Goal: Information Seeking & Learning: Learn about a topic

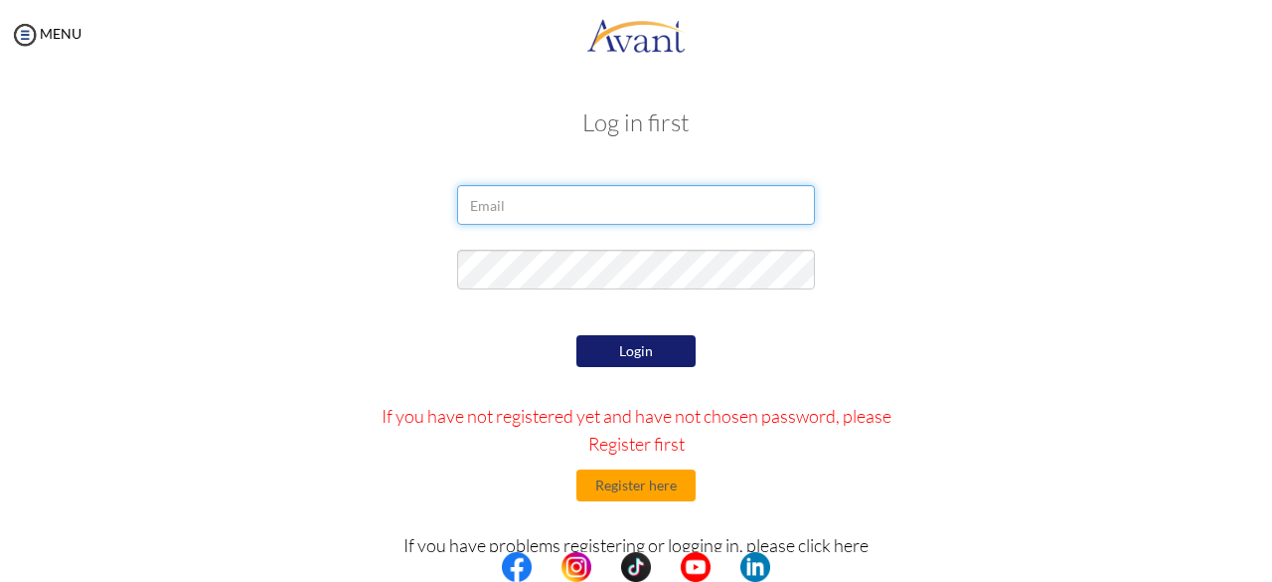
type input "[EMAIL_ADDRESS][DOMAIN_NAME]"
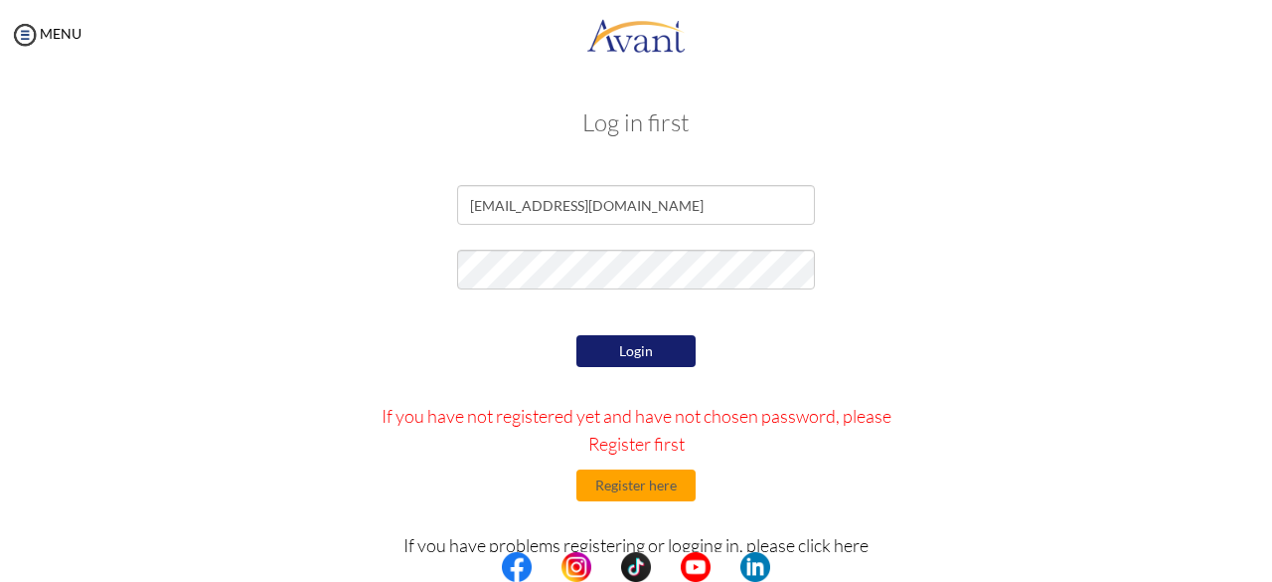
click at [613, 357] on button "Login" at bounding box center [636, 351] width 119 height 32
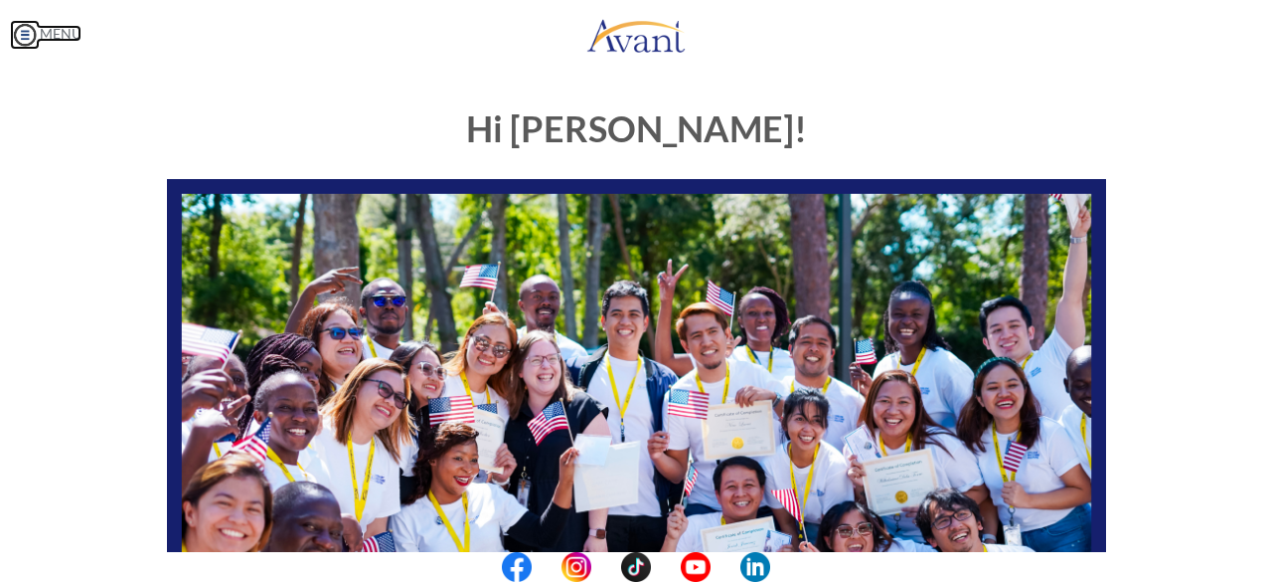
click at [27, 37] on img at bounding box center [25, 35] width 30 height 30
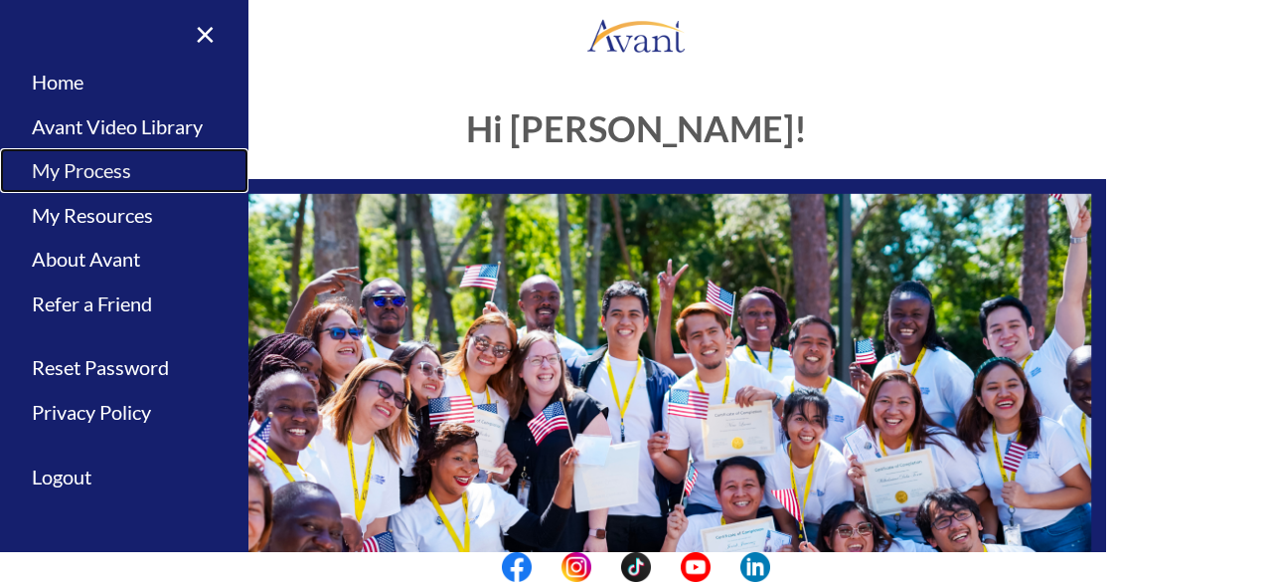
click at [106, 174] on link "My Process" at bounding box center [124, 170] width 249 height 45
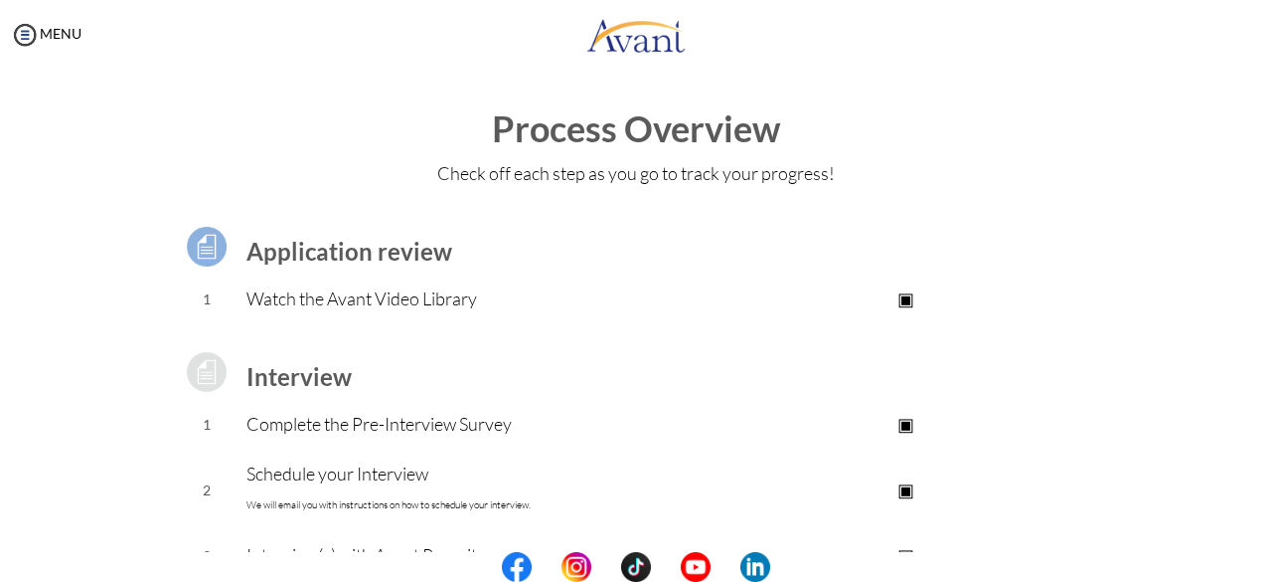
click at [899, 296] on p "▣" at bounding box center [906, 298] width 399 height 28
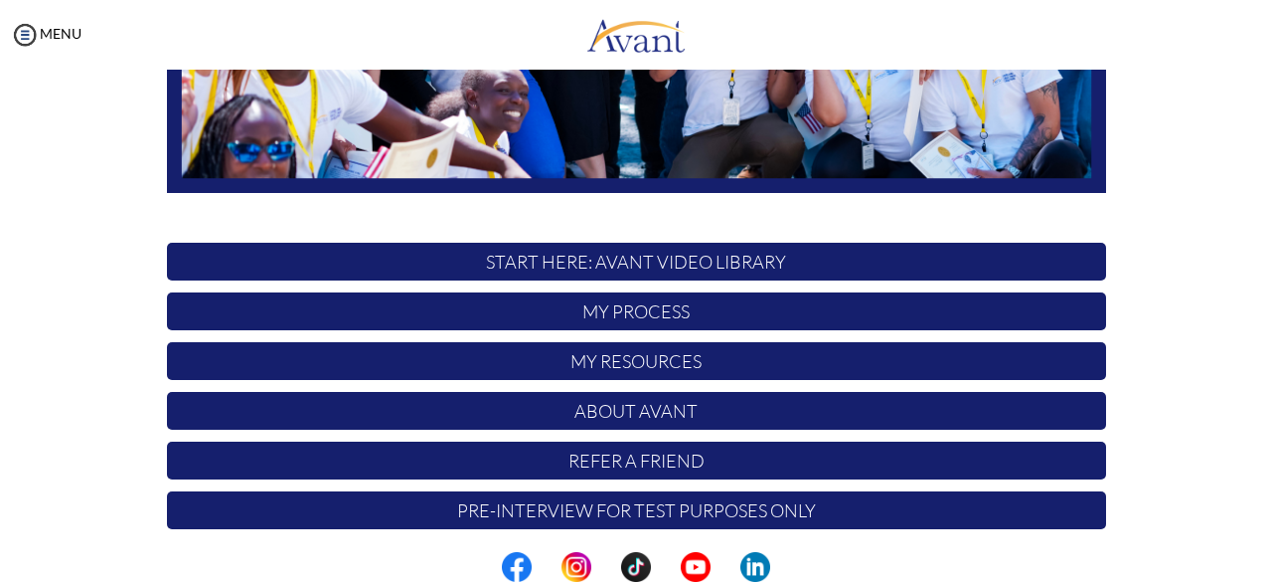
scroll to position [523, 0]
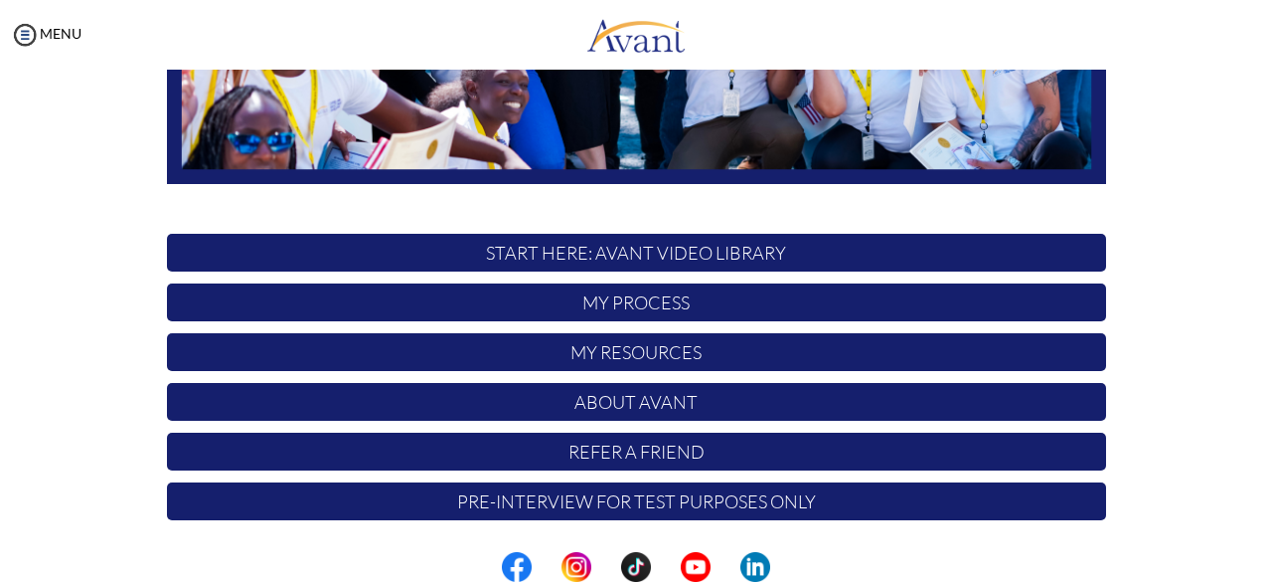
click at [677, 259] on p "START HERE: Avant Video Library" at bounding box center [636, 253] width 939 height 38
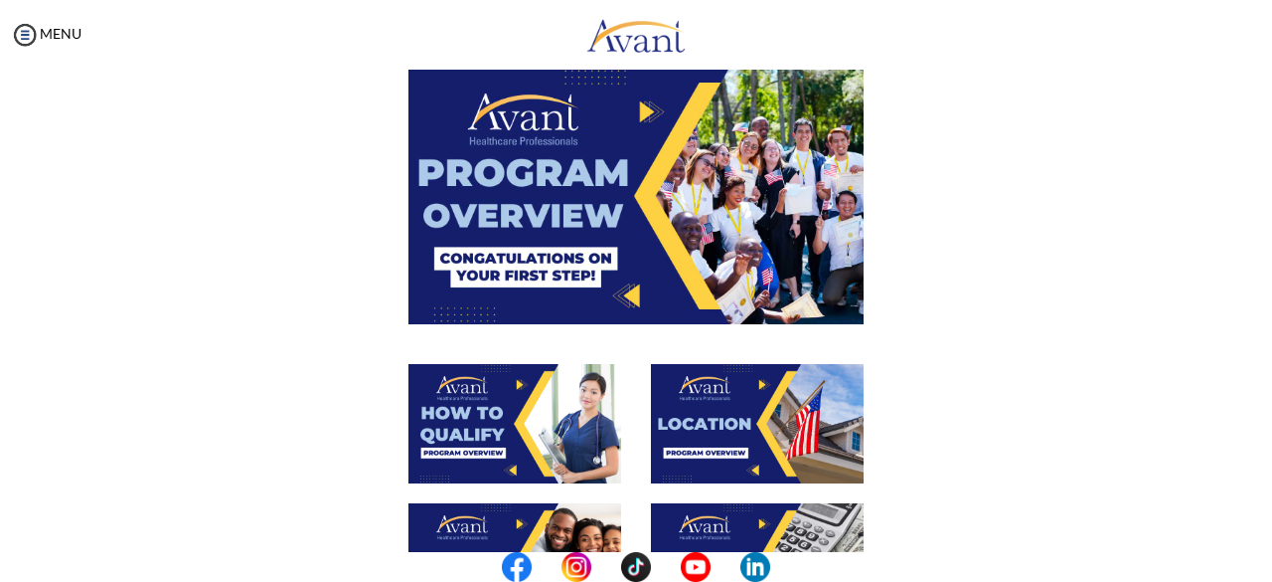
scroll to position [0, 0]
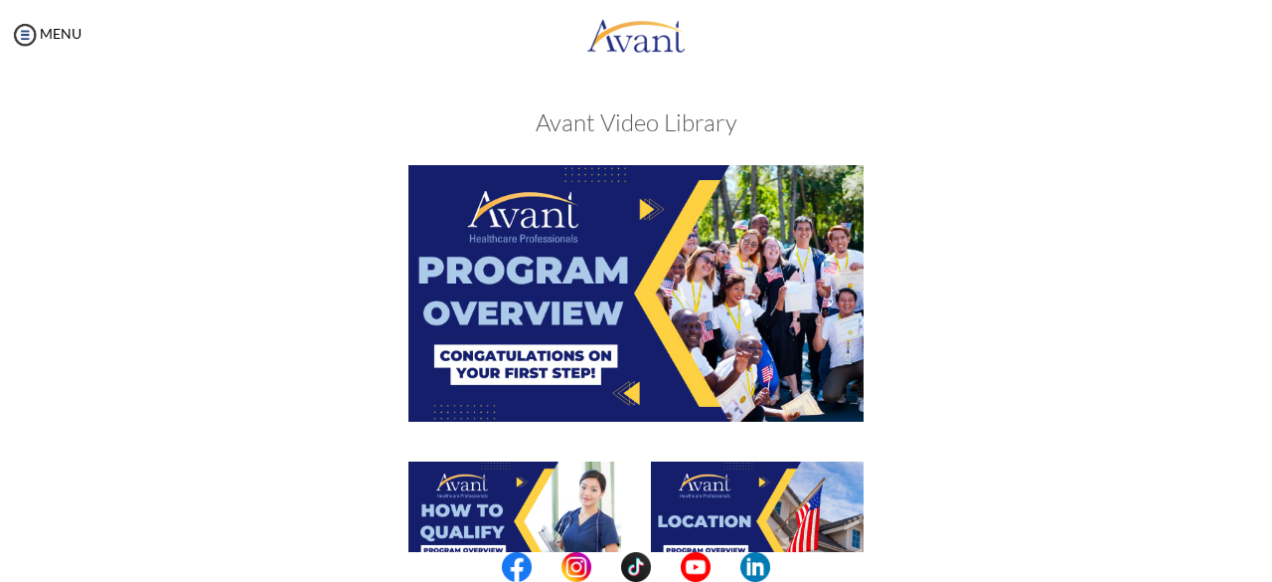
click at [644, 211] on img at bounding box center [636, 292] width 455 height 255
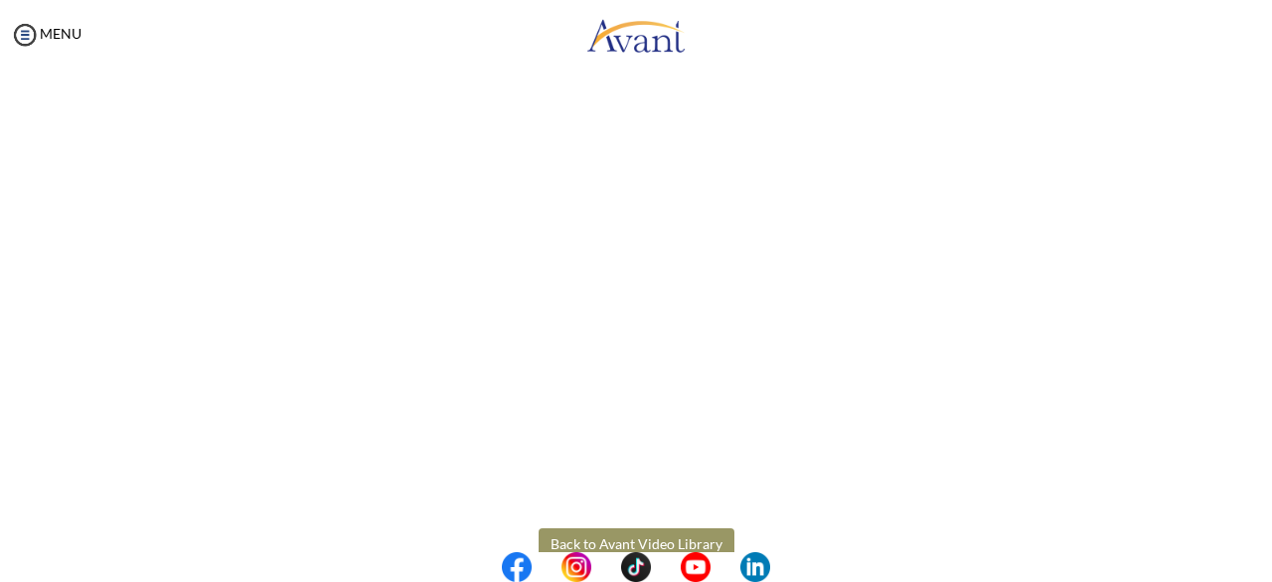
scroll to position [396, 0]
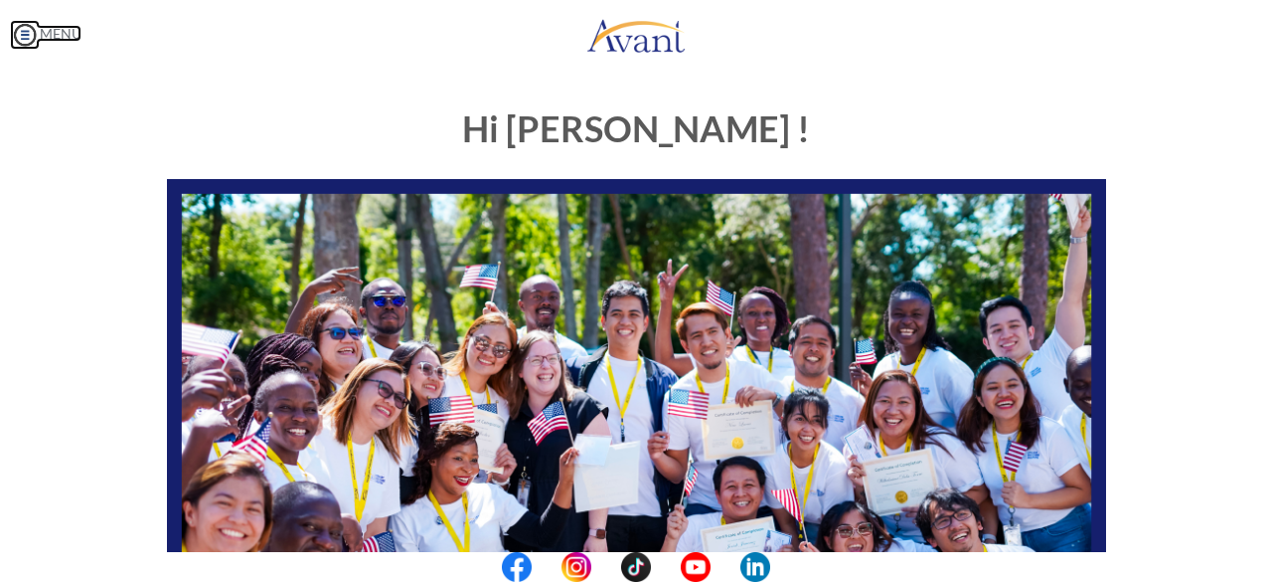
click at [24, 41] on img at bounding box center [25, 35] width 30 height 30
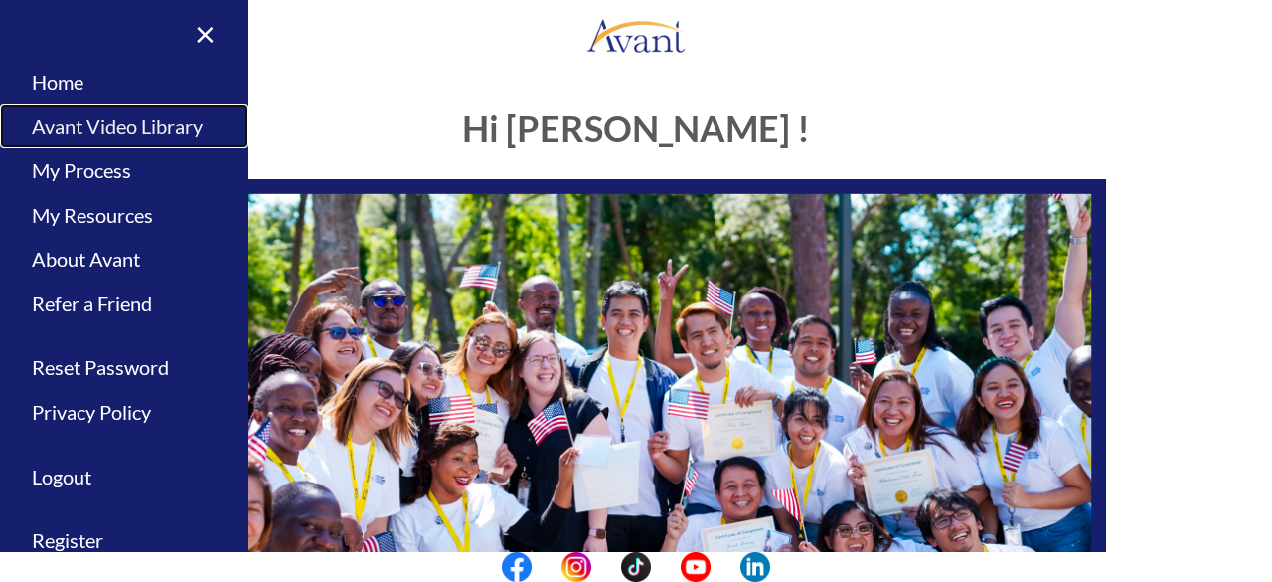
click at [137, 134] on link "Avant Video Library" at bounding box center [124, 126] width 249 height 45
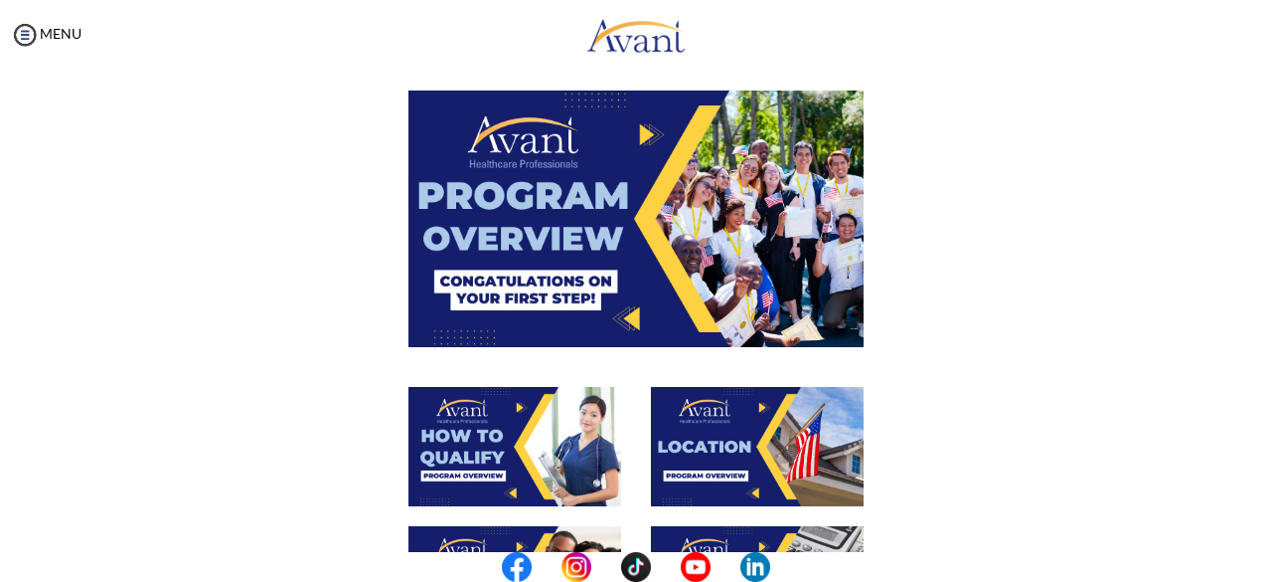
scroll to position [81, 0]
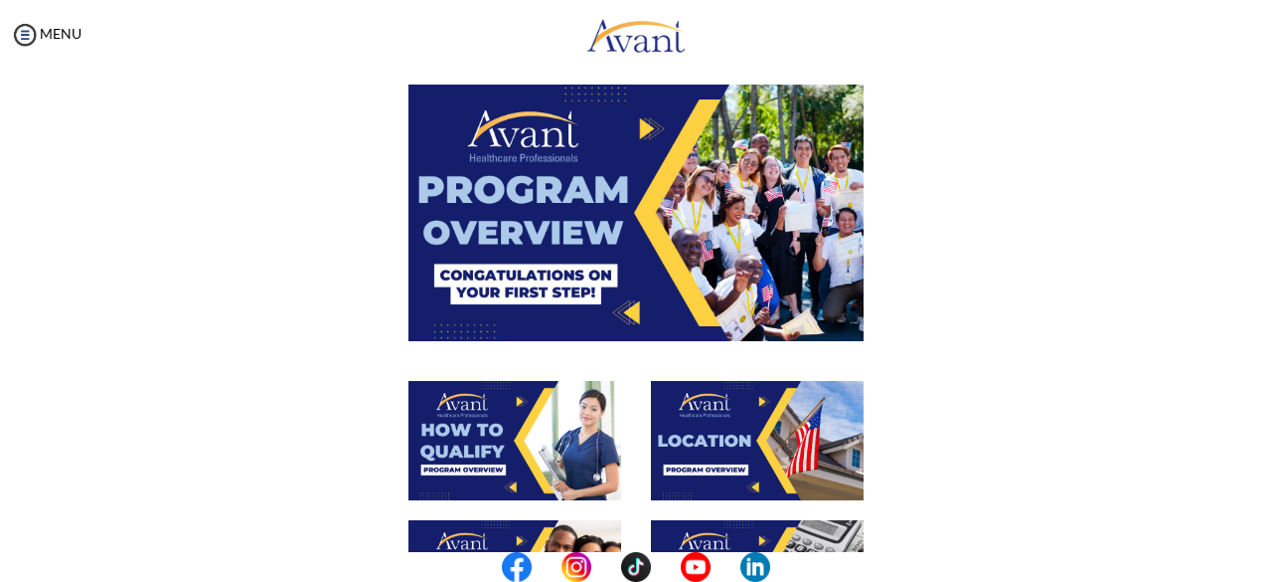
click at [654, 451] on img at bounding box center [757, 440] width 213 height 119
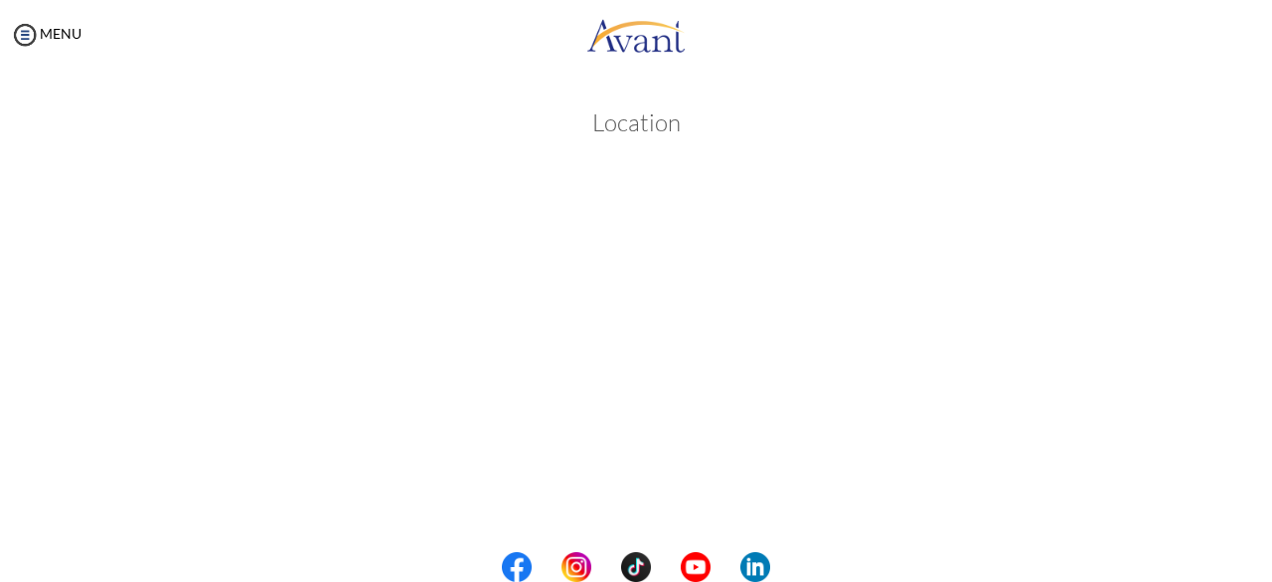
scroll to position [396, 0]
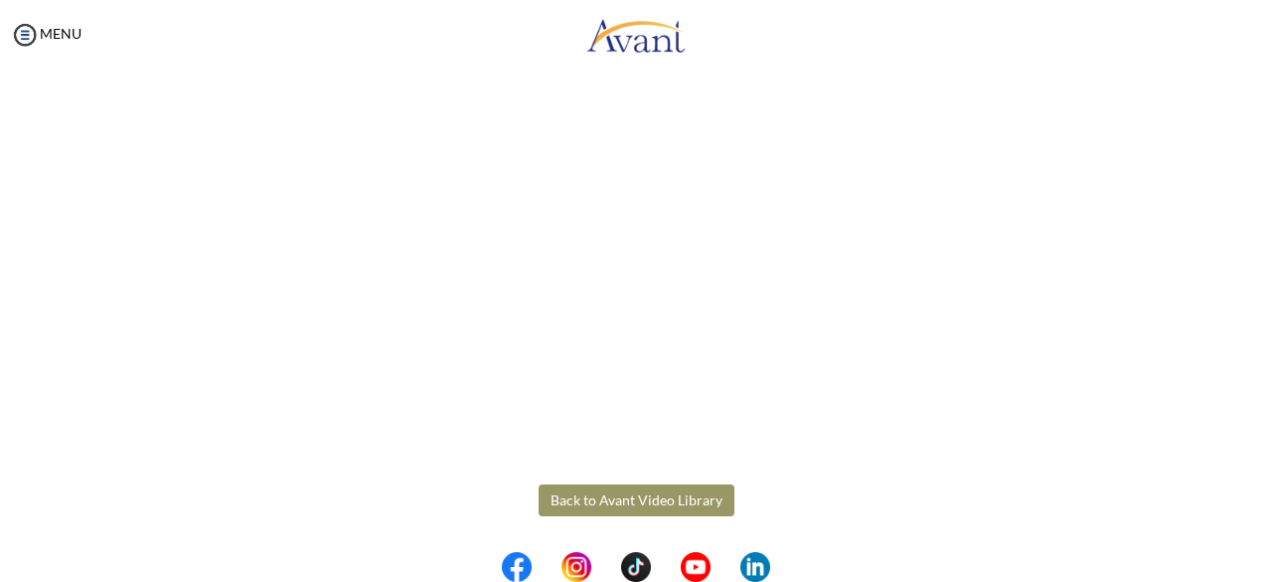
click at [623, 501] on button "Back to Avant Video Library" at bounding box center [637, 500] width 196 height 32
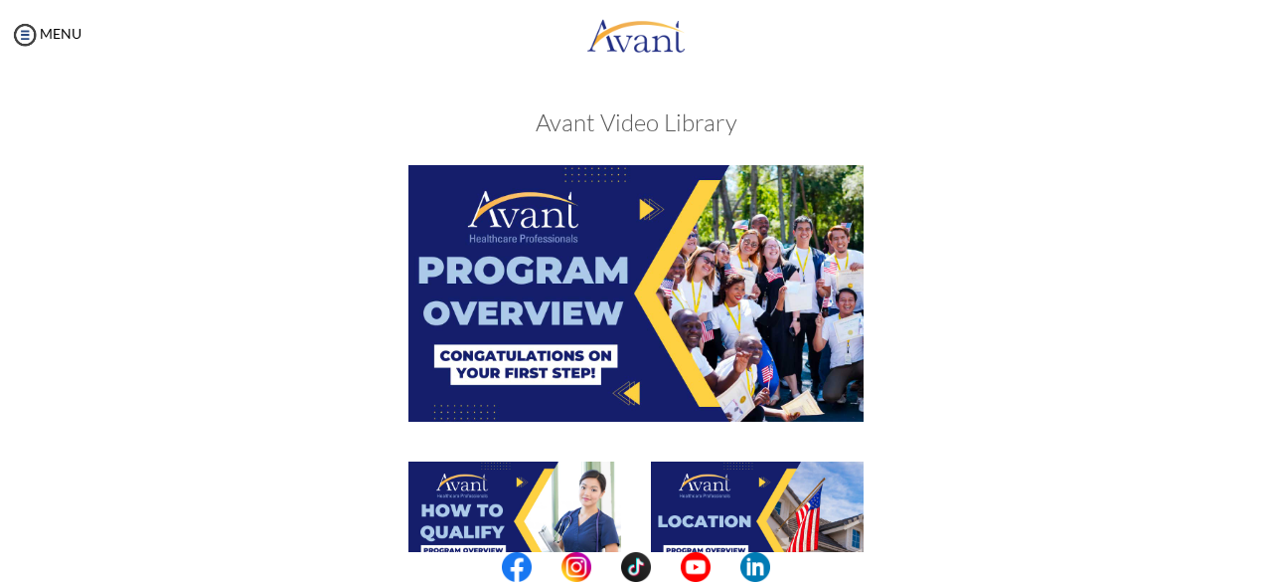
click at [1034, 482] on div at bounding box center [636, 530] width 969 height 139
click at [612, 497] on img at bounding box center [515, 520] width 213 height 119
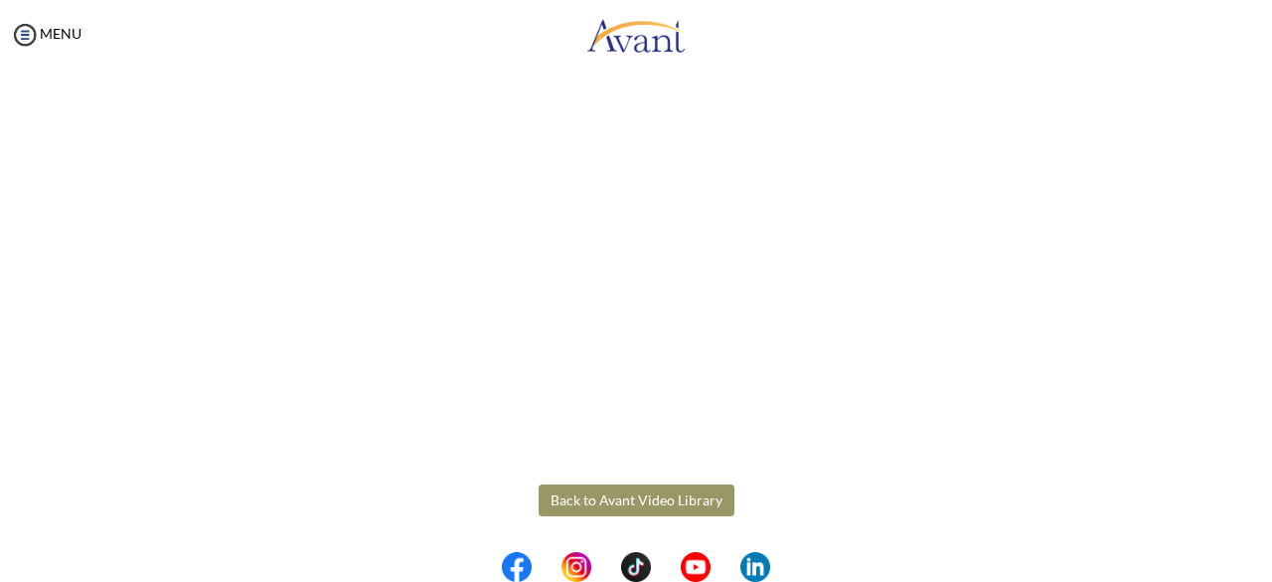
click at [616, 493] on body "Maintenance break. Please come back in 2 hours. MENU My Status What is the next…" at bounding box center [636, 291] width 1272 height 582
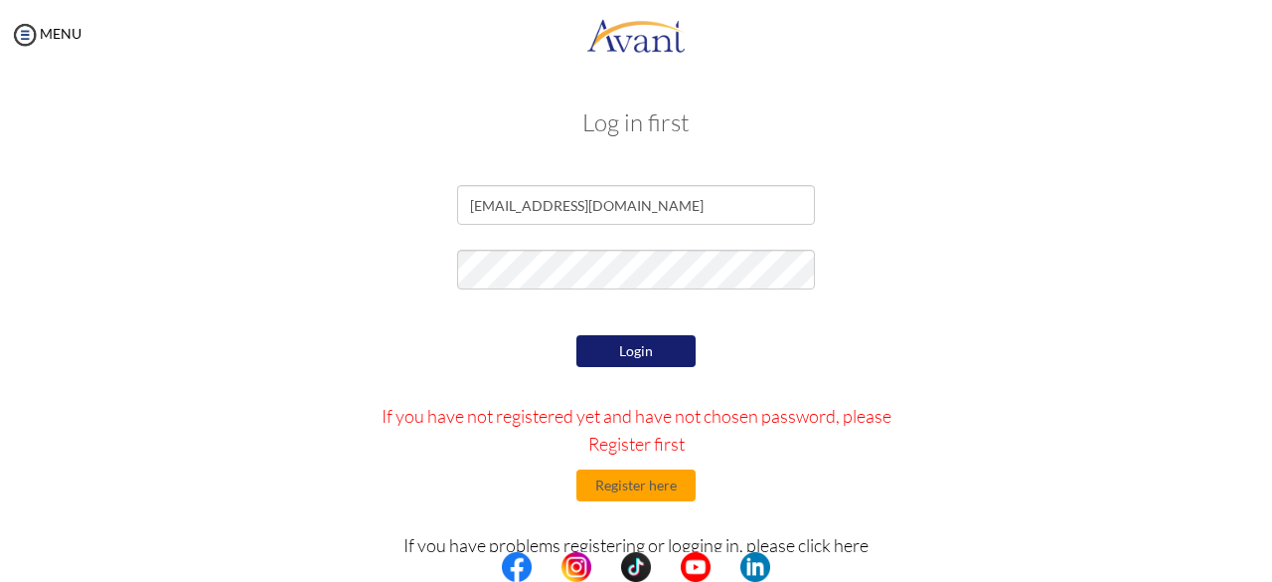
click at [638, 350] on button "Login" at bounding box center [636, 351] width 119 height 32
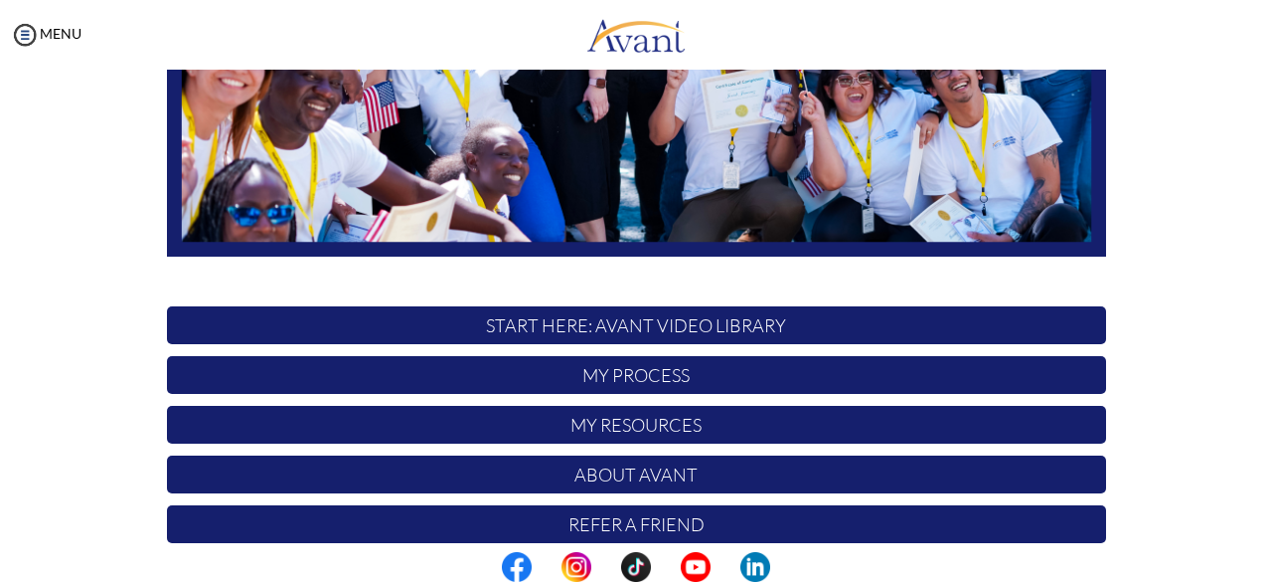
scroll to position [523, 0]
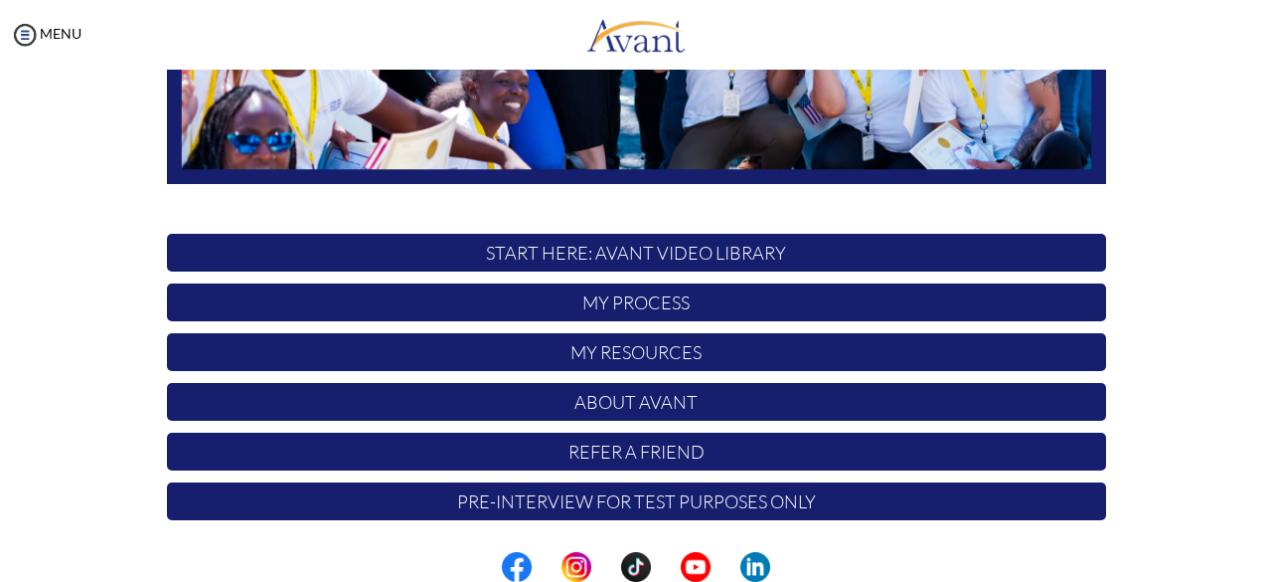
click at [630, 249] on p "START HERE: Avant Video Library" at bounding box center [636, 253] width 939 height 38
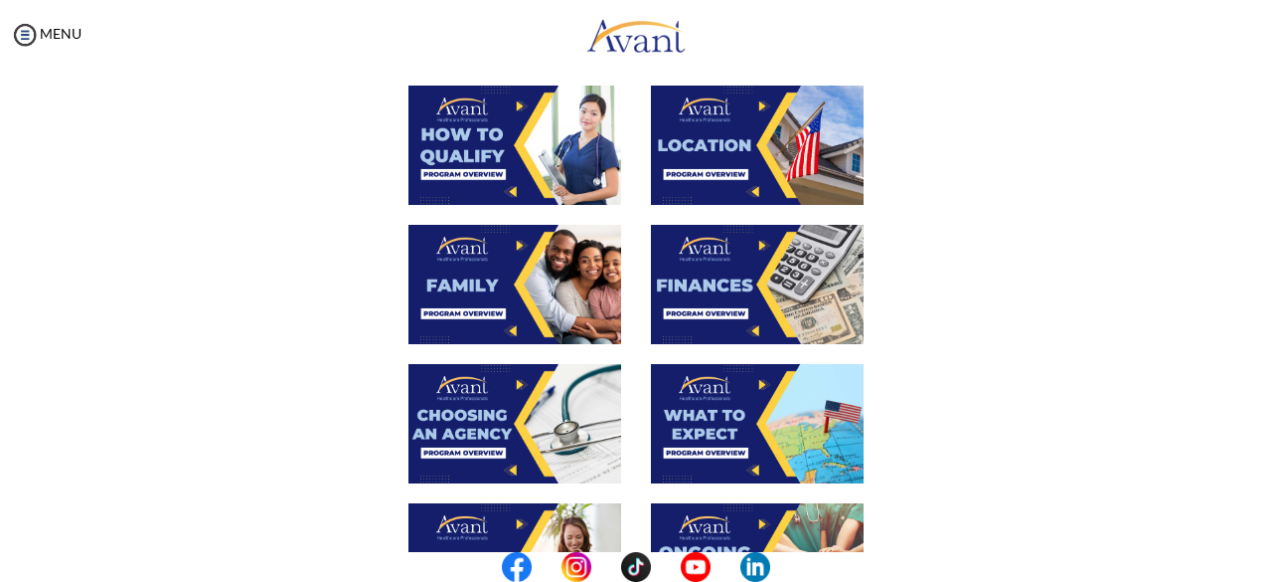
scroll to position [376, 0]
click at [479, 304] on img at bounding box center [515, 284] width 213 height 119
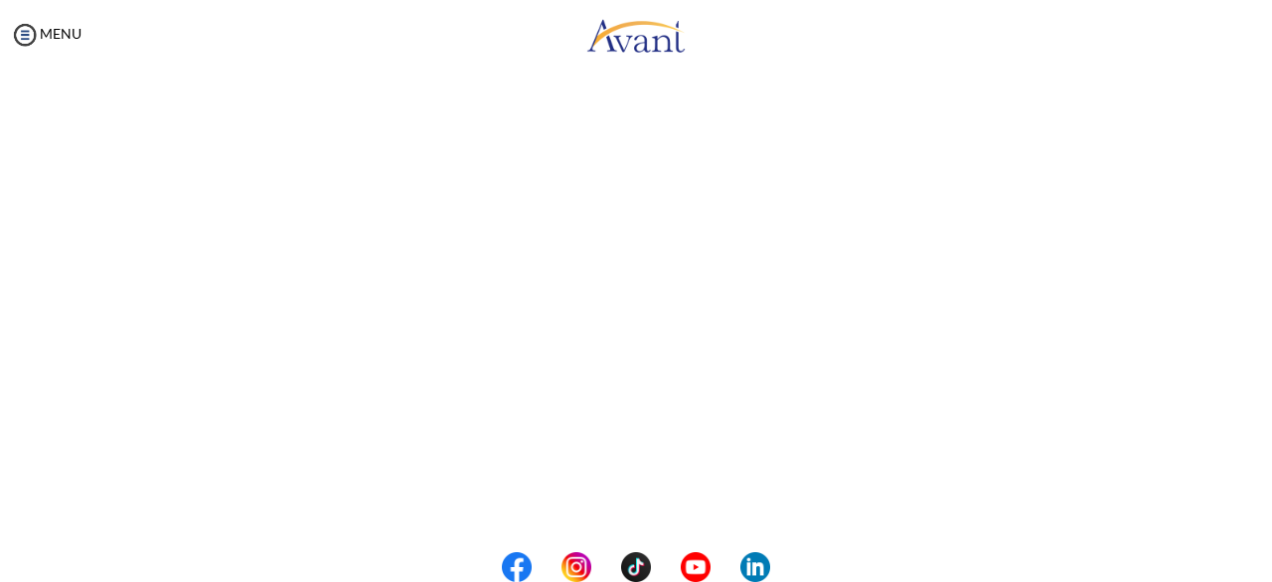
scroll to position [608, 0]
click at [639, 504] on body "Maintenance break. Please come back in 2 hours. MENU My Status What is the next…" at bounding box center [636, 291] width 1272 height 582
click at [632, 509] on button "Back to Avant Video Library" at bounding box center [637, 499] width 196 height 32
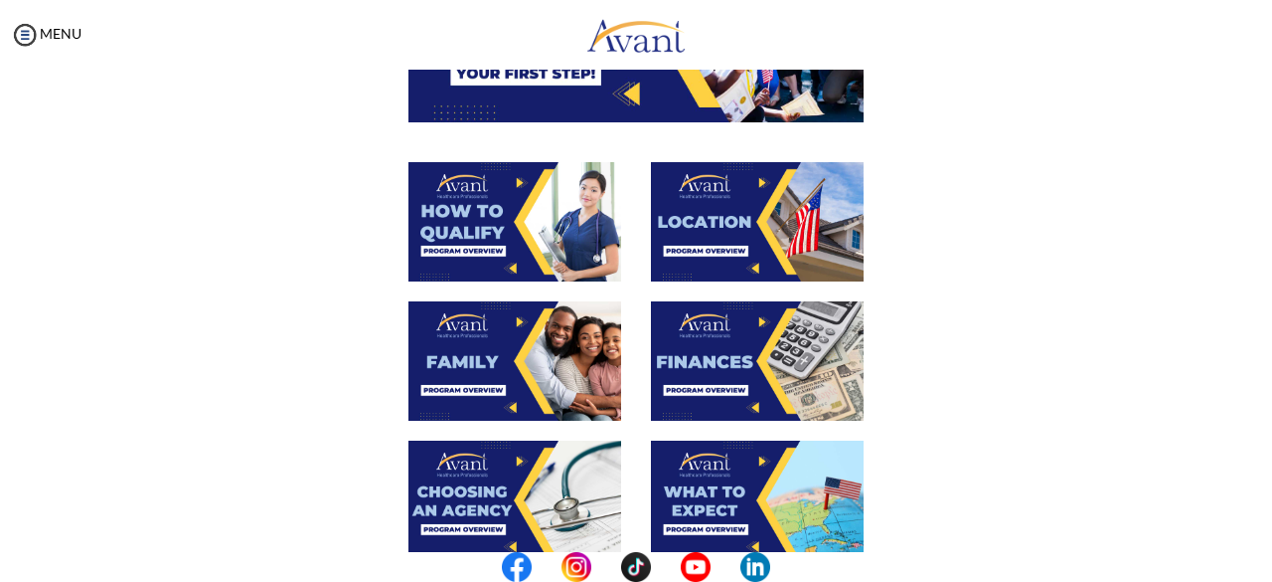
scroll to position [300, 0]
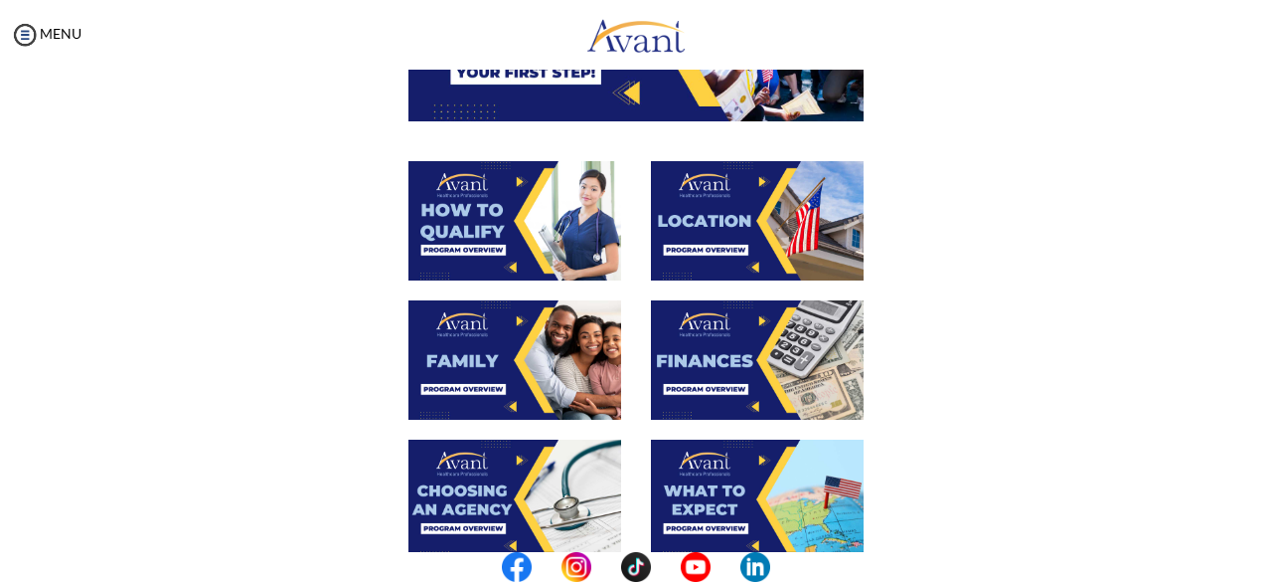
click at [741, 346] on img at bounding box center [757, 359] width 213 height 119
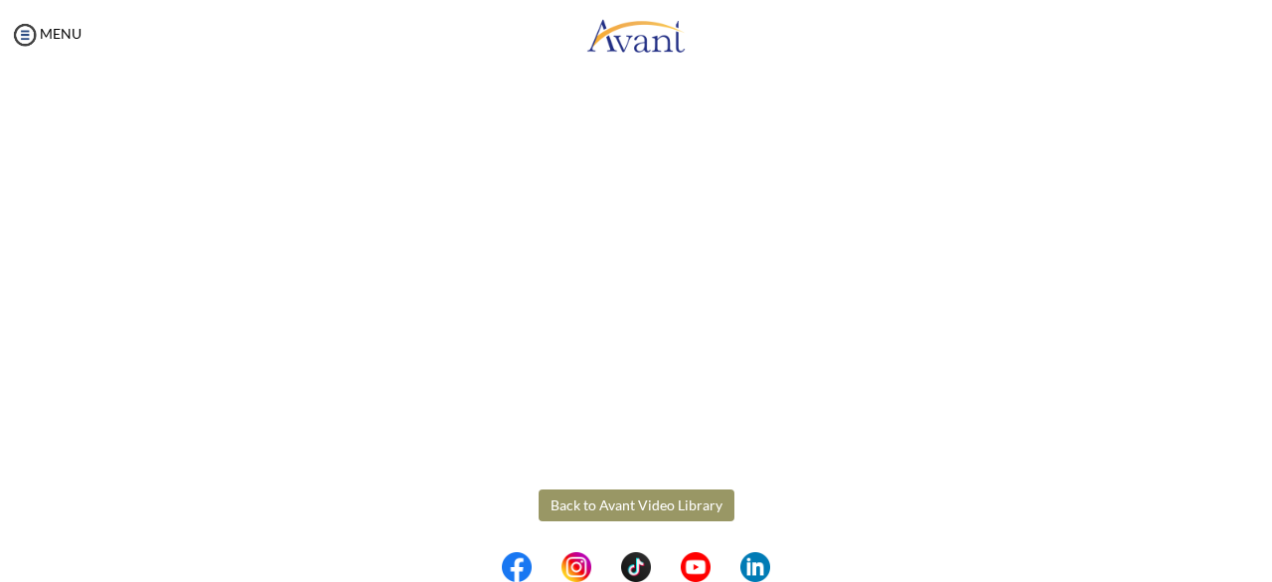
scroll to position [392, 0]
click at [616, 504] on body "Maintenance break. Please come back in 2 hours. MENU My Status What is the next…" at bounding box center [636, 291] width 1272 height 582
click at [624, 502] on button "Back to Avant Video Library" at bounding box center [637, 504] width 196 height 32
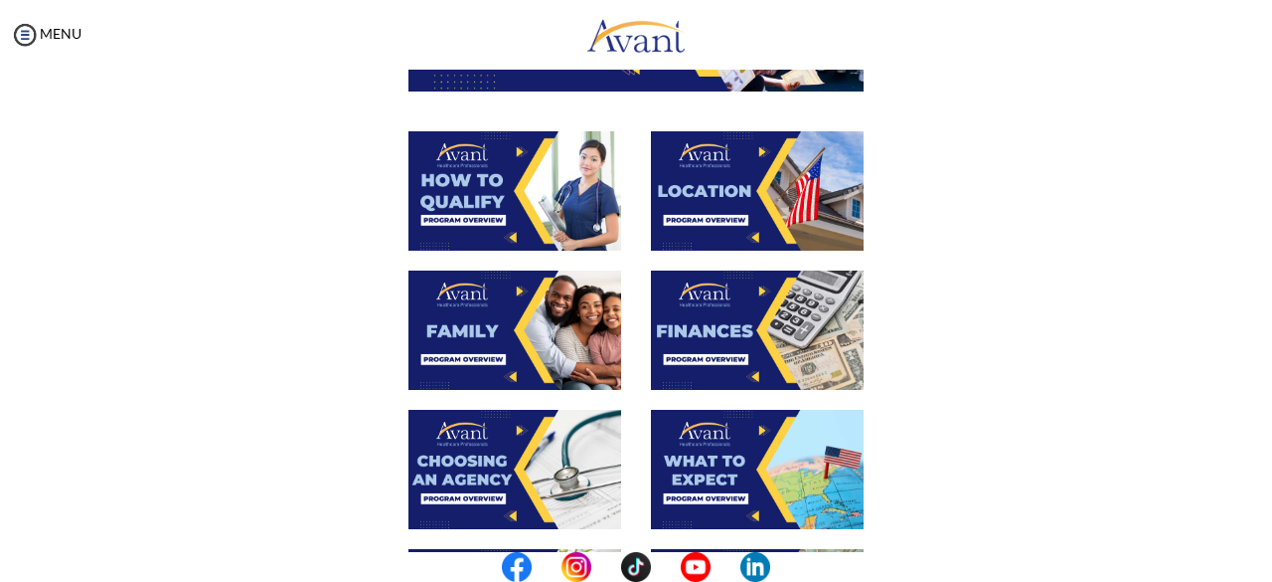
scroll to position [333, 0]
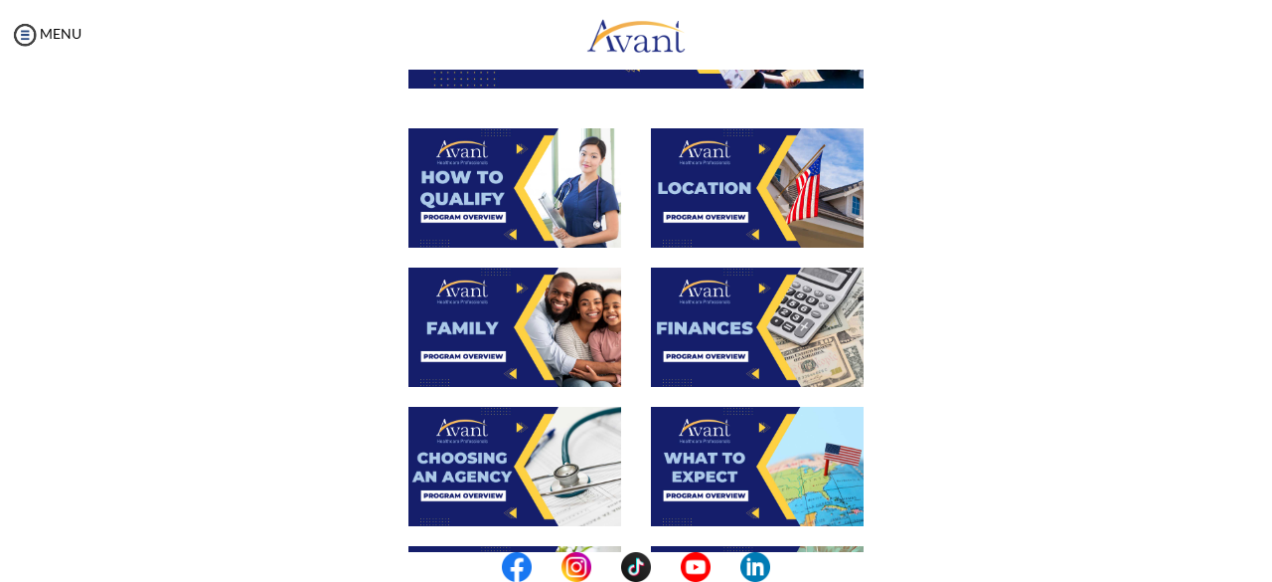
click at [459, 456] on img at bounding box center [515, 466] width 213 height 119
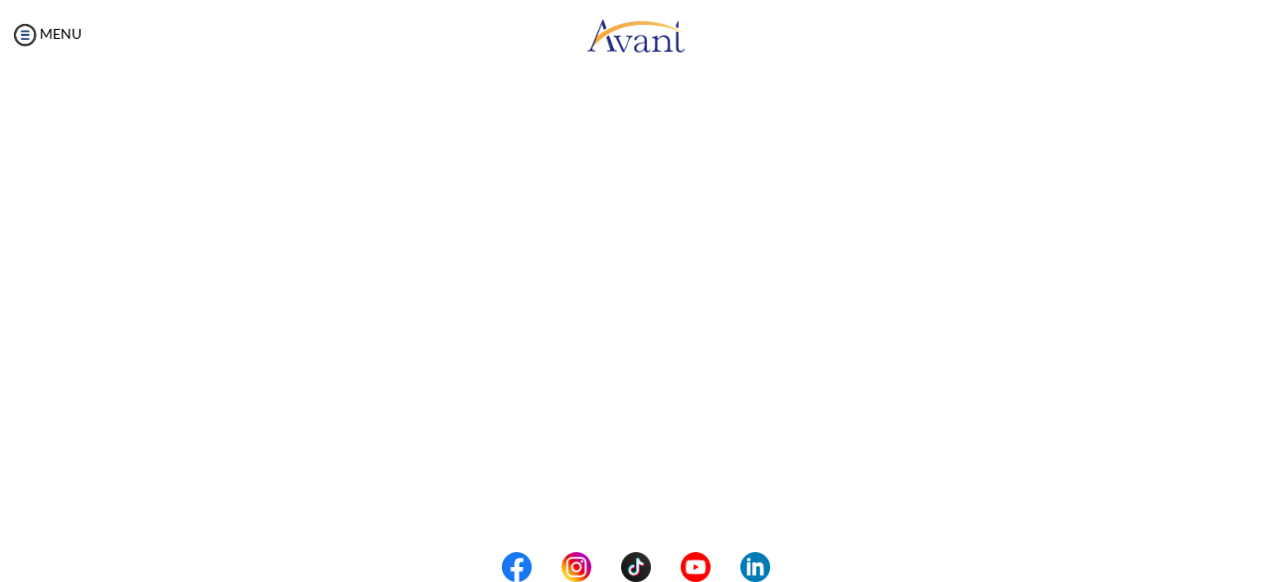
scroll to position [608, 0]
click at [591, 503] on body "Maintenance break. Please come back in 2 hours. MENU My Status What is the next…" at bounding box center [636, 291] width 1272 height 582
click at [594, 487] on button "Back to Avant Video Library" at bounding box center [637, 499] width 196 height 32
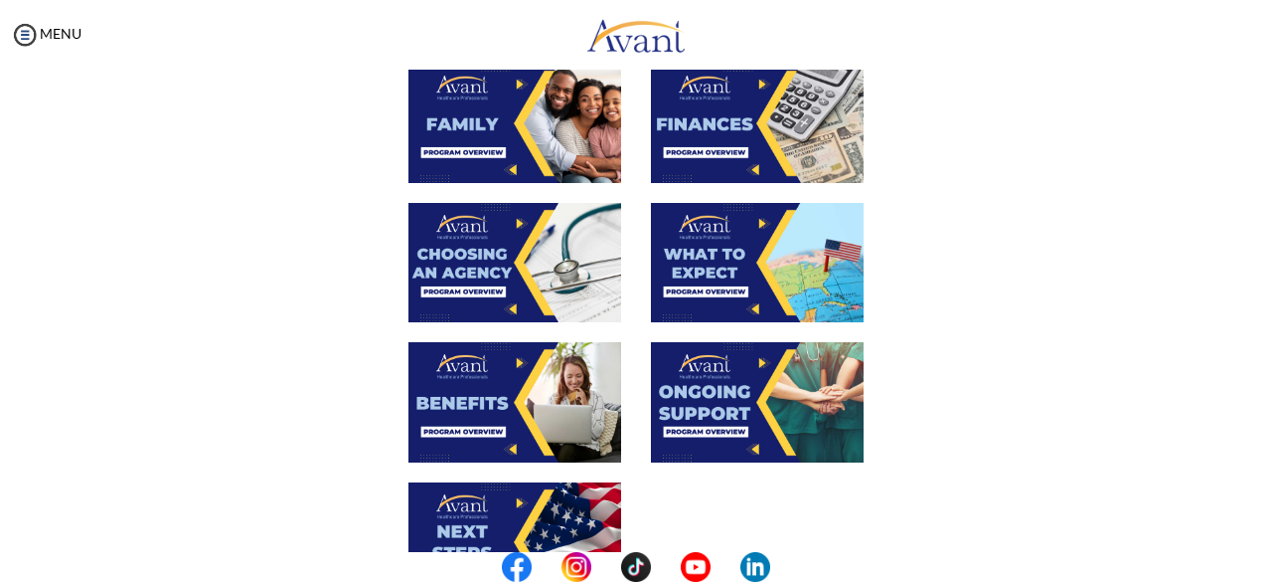
scroll to position [535, 0]
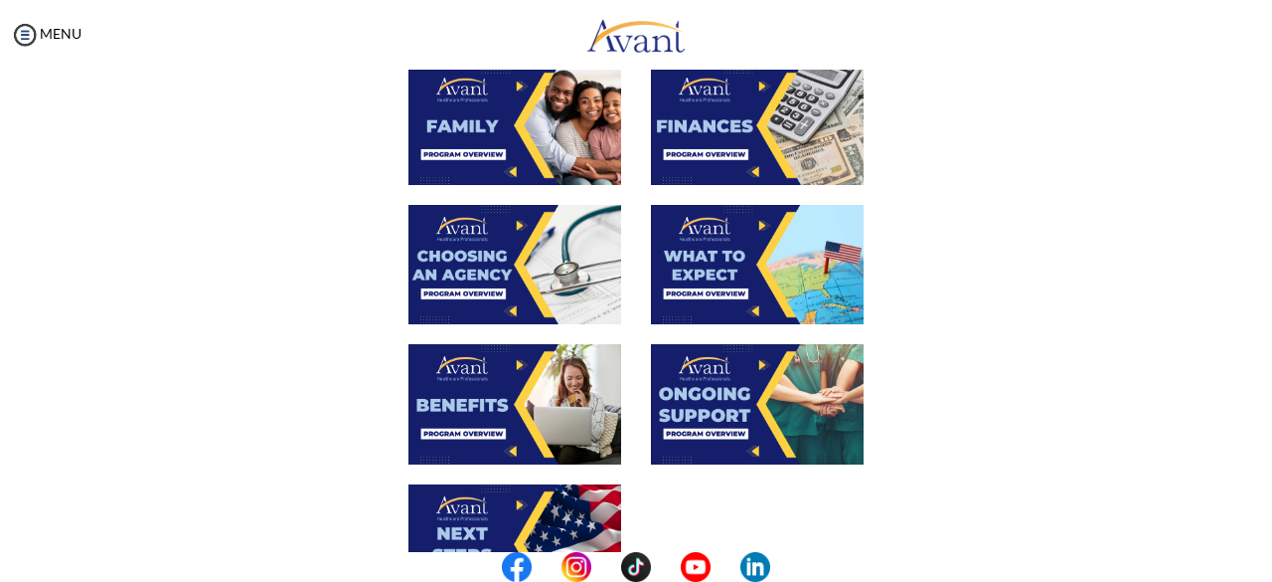
click at [734, 289] on img at bounding box center [757, 264] width 213 height 119
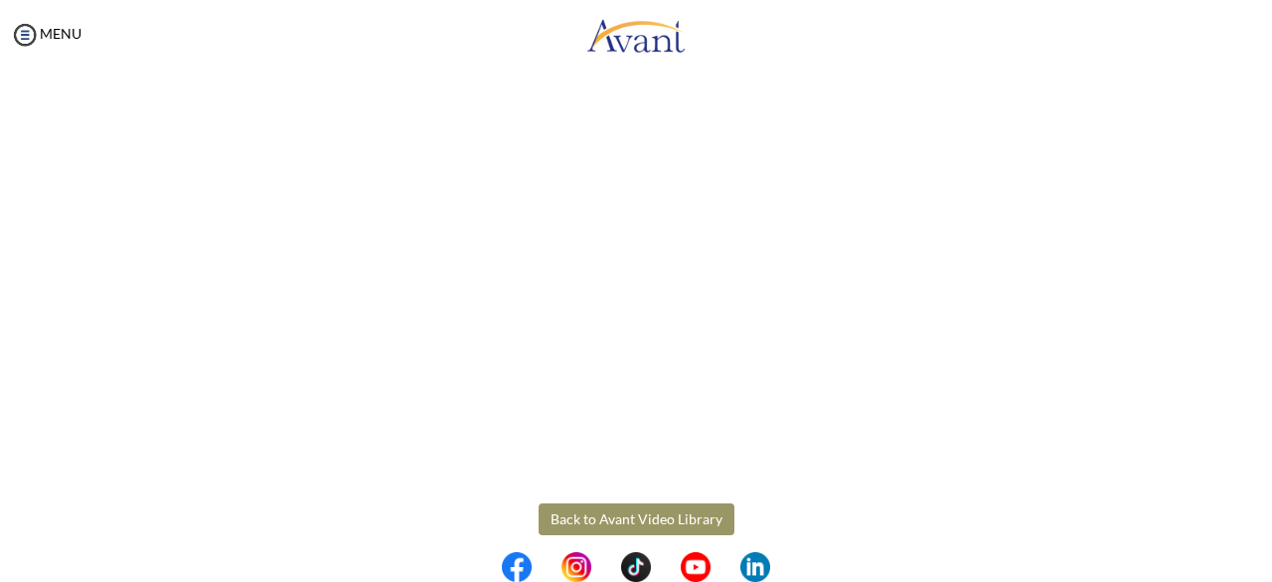
scroll to position [592, 0]
click at [632, 525] on body "Maintenance break. Please come back in 2 hours. MENU My Status What is the next…" at bounding box center [636, 291] width 1272 height 582
click at [666, 525] on button "Back to Avant Video Library" at bounding box center [637, 515] width 196 height 32
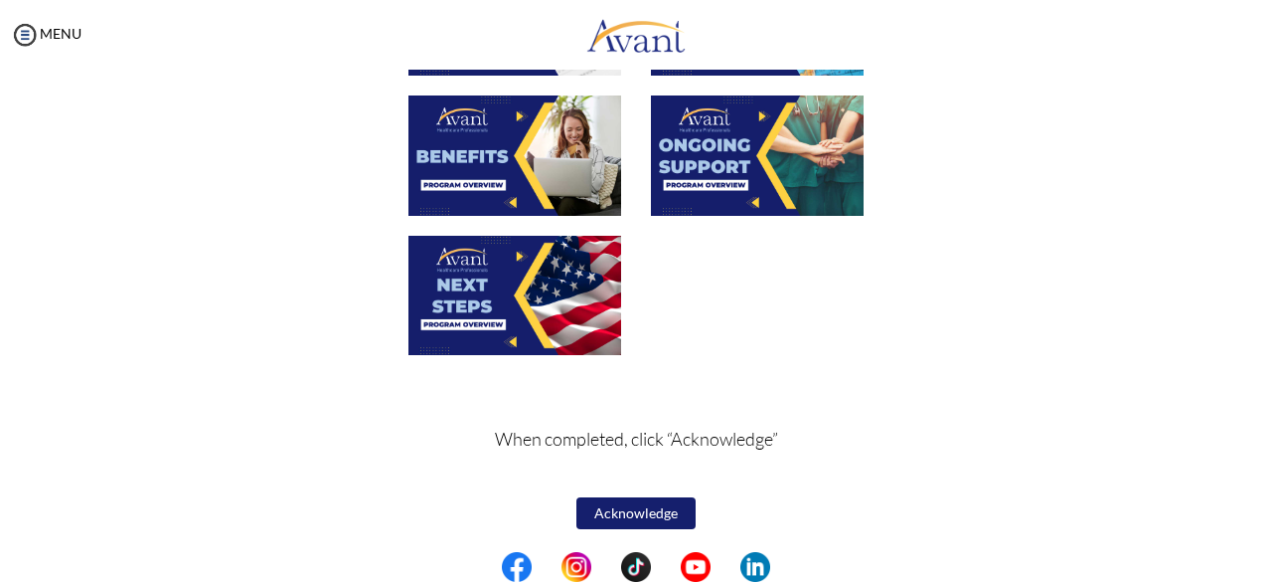
scroll to position [784, 0]
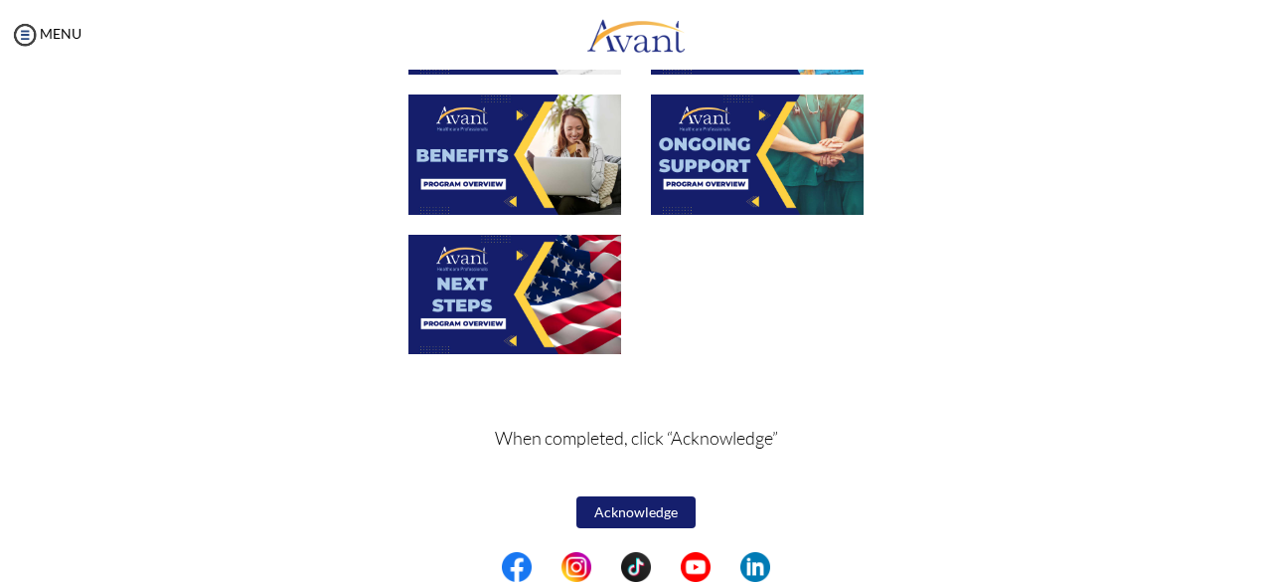
click at [676, 175] on img at bounding box center [757, 153] width 213 height 119
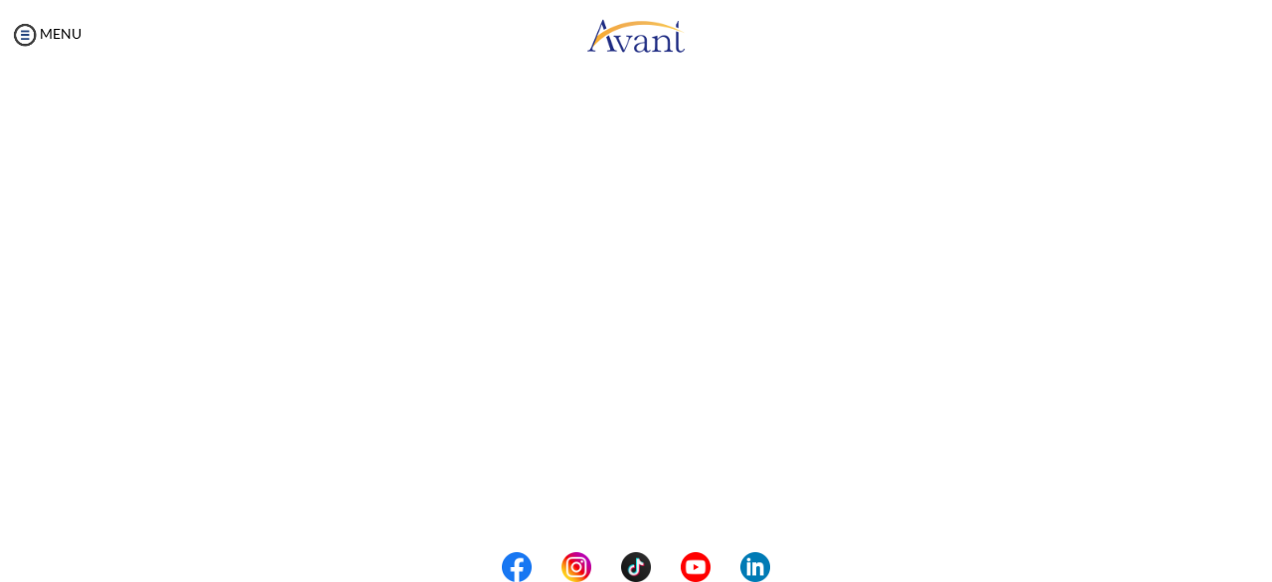
scroll to position [608, 0]
click at [612, 508] on body "Maintenance break. Please come back in 2 hours. MENU My Status What is the next…" at bounding box center [636, 291] width 1272 height 582
click at [631, 511] on button "Back to Avant Video Library" at bounding box center [637, 499] width 196 height 32
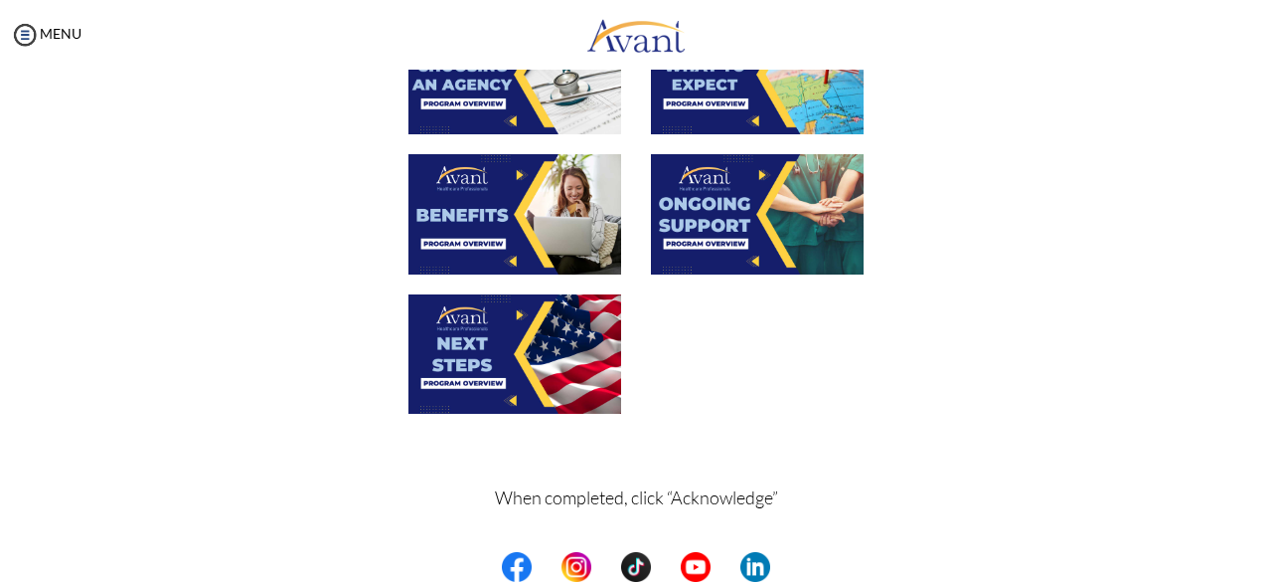
scroll to position [784, 0]
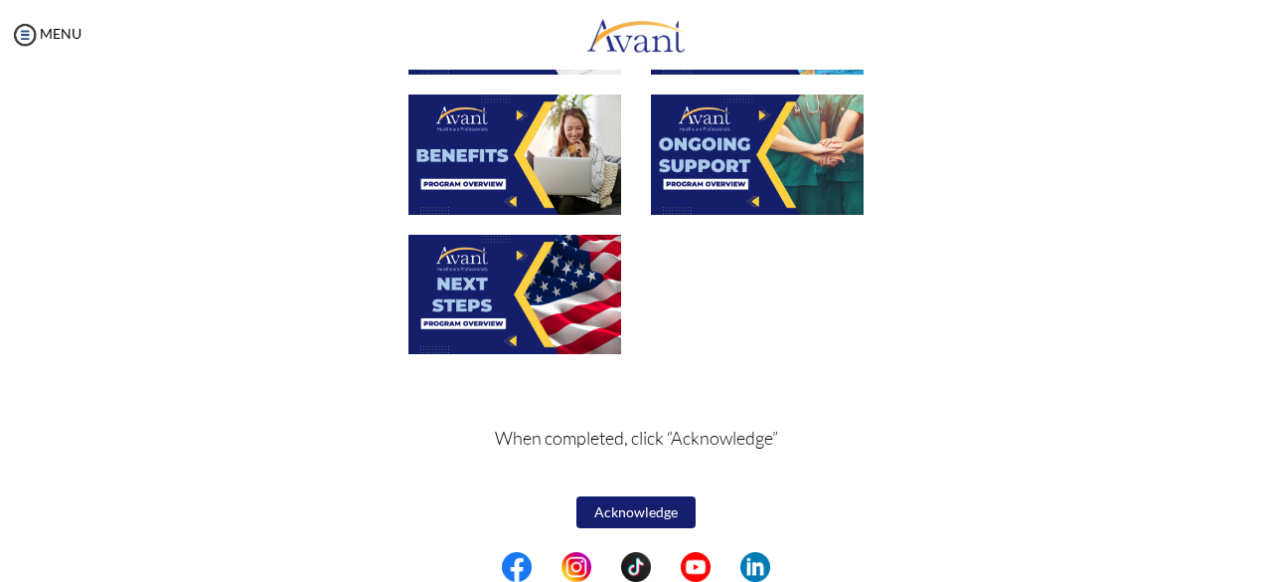
click at [484, 315] on img at bounding box center [515, 294] width 213 height 119
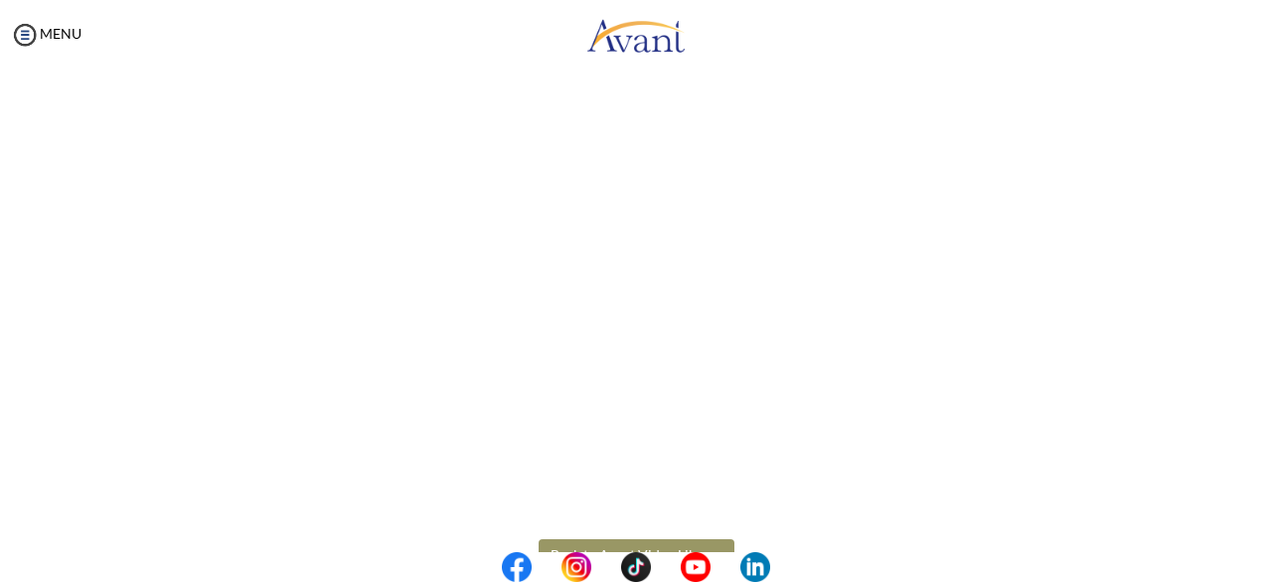
scroll to position [608, 0]
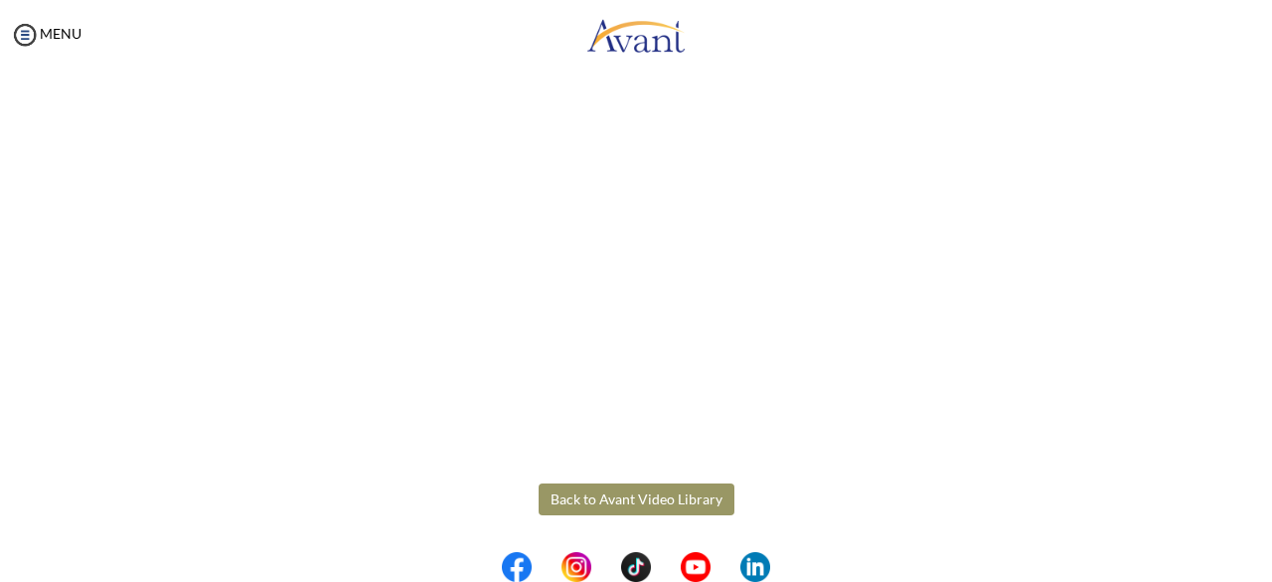
click at [585, 494] on body "Maintenance break. Please come back in 2 hours. MENU My Status What is the next…" at bounding box center [636, 291] width 1272 height 582
click at [616, 501] on button "Back to Avant Video Library" at bounding box center [637, 499] width 196 height 32
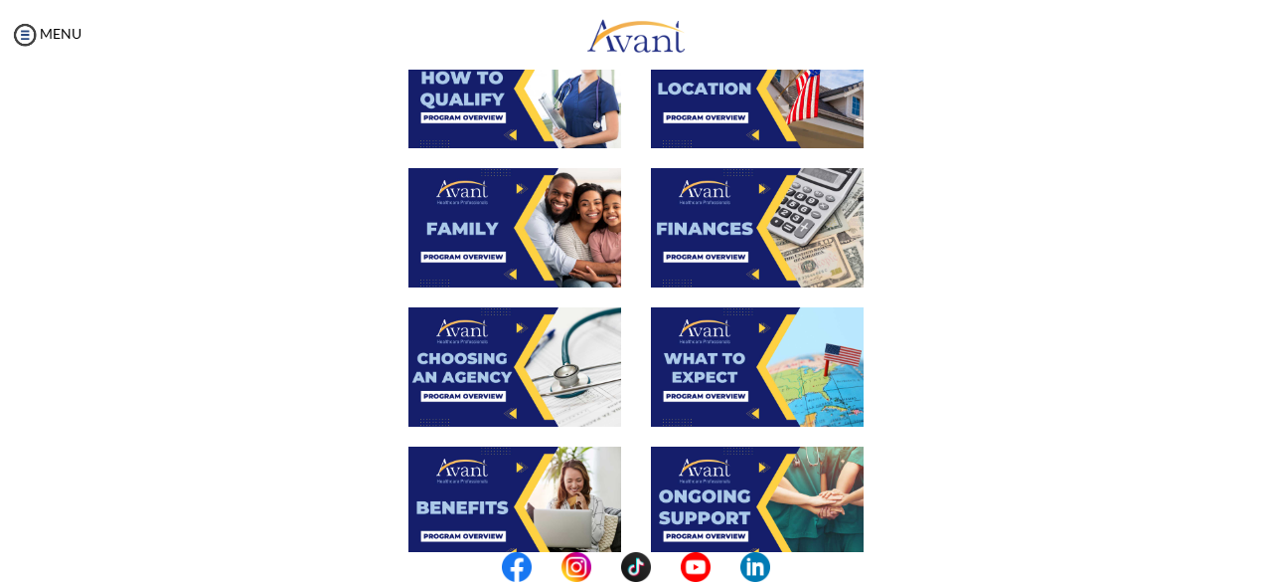
scroll to position [784, 0]
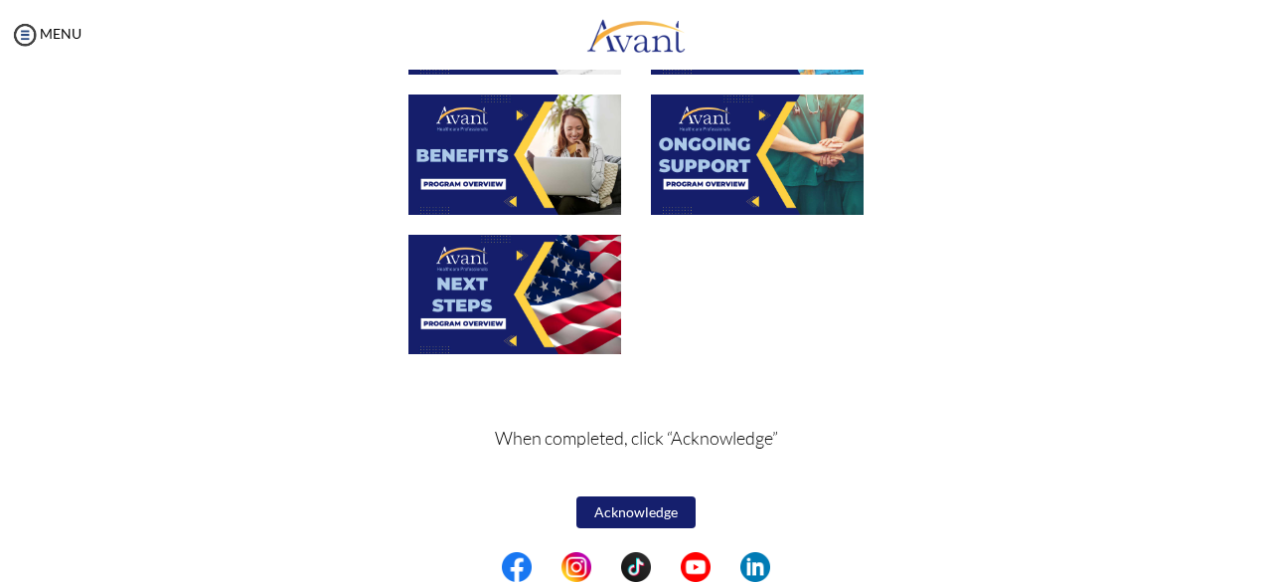
click at [614, 516] on button "Acknowledge" at bounding box center [636, 512] width 119 height 32
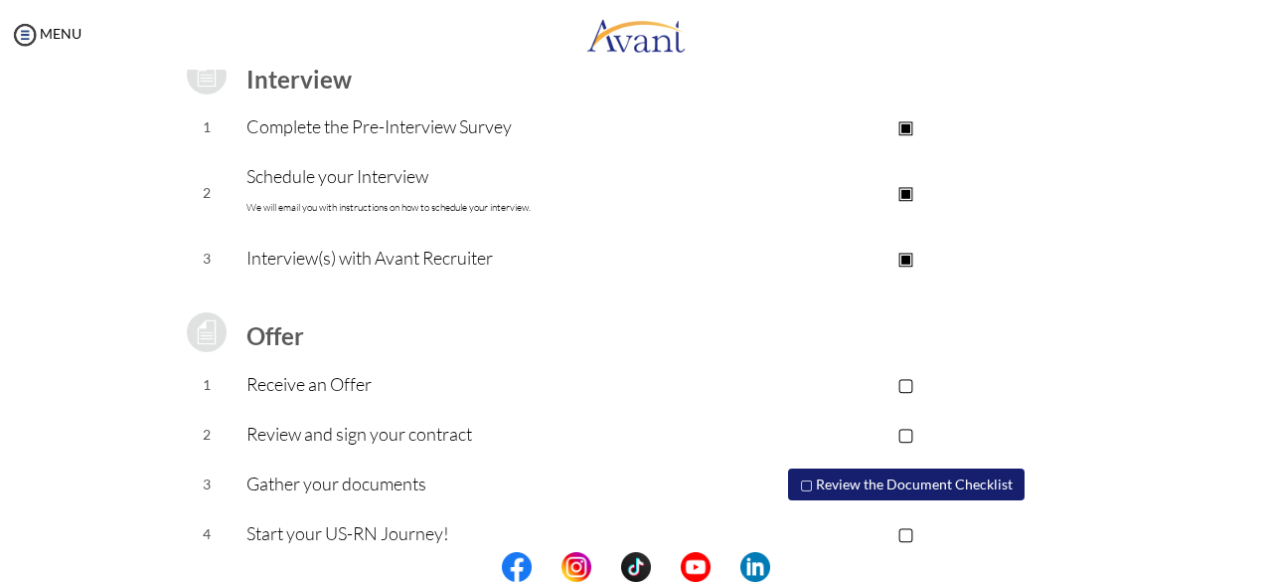
scroll to position [322, 0]
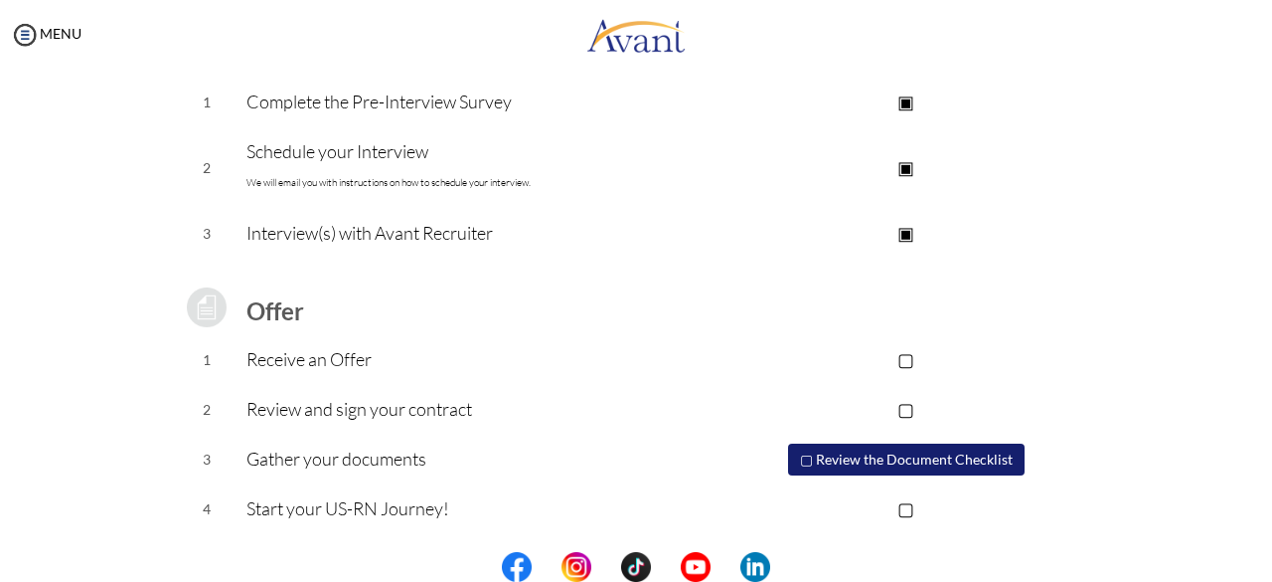
click at [905, 364] on p "▢" at bounding box center [906, 359] width 399 height 28
click at [901, 359] on p "▣" at bounding box center [906, 359] width 399 height 28
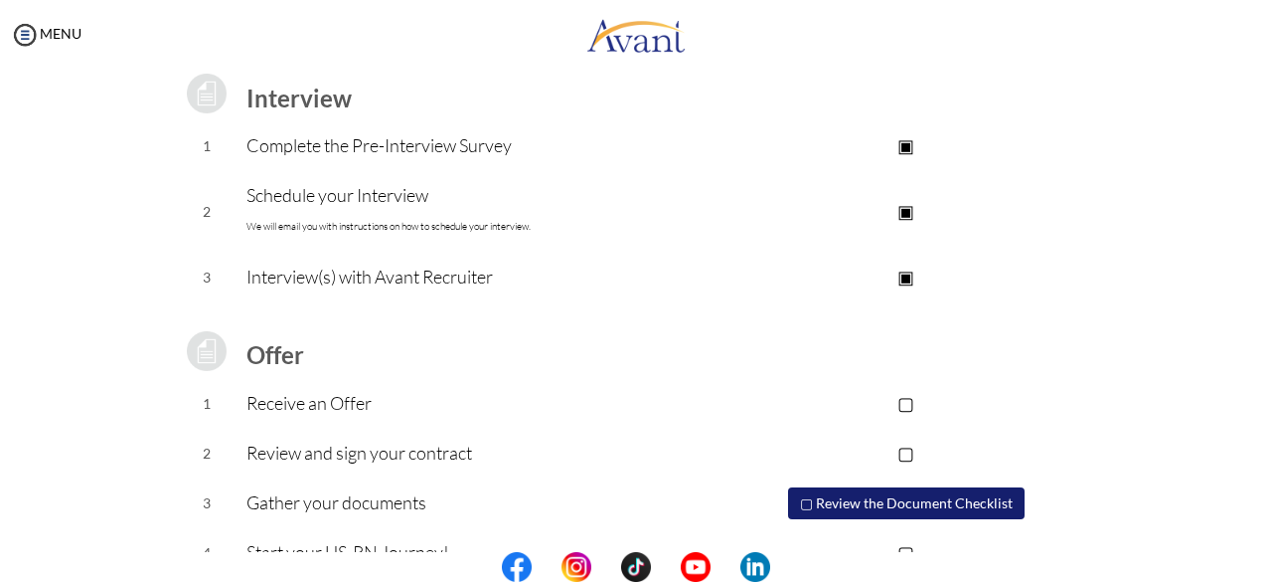
scroll to position [264, 0]
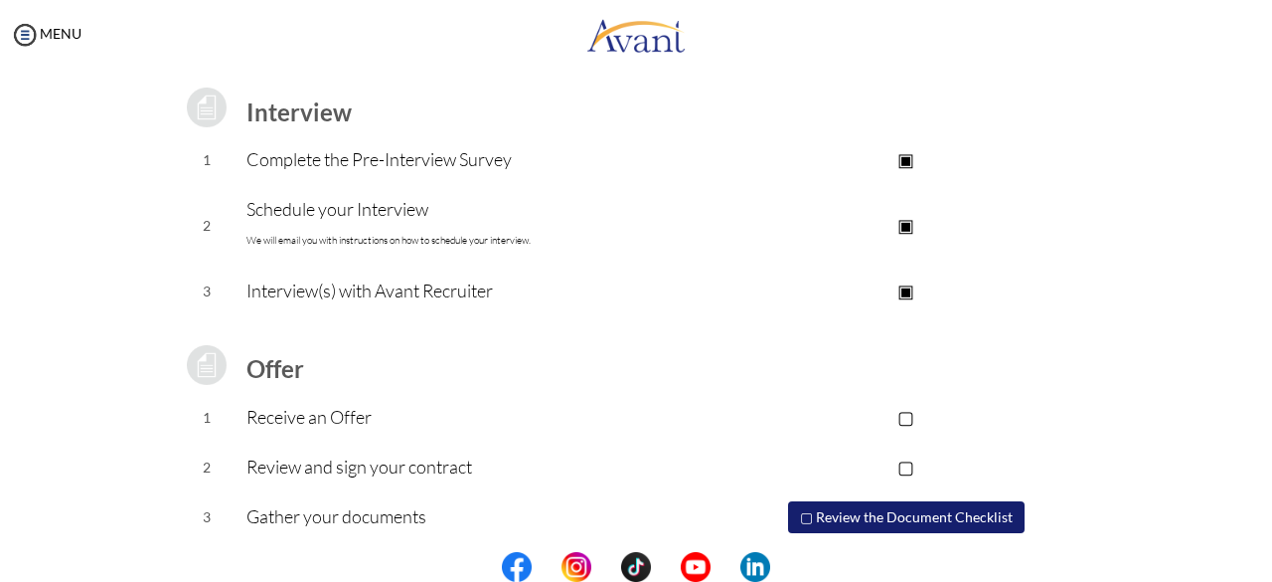
click at [915, 302] on p "▣" at bounding box center [906, 290] width 399 height 28
click at [892, 297] on p "▢" at bounding box center [906, 290] width 399 height 28
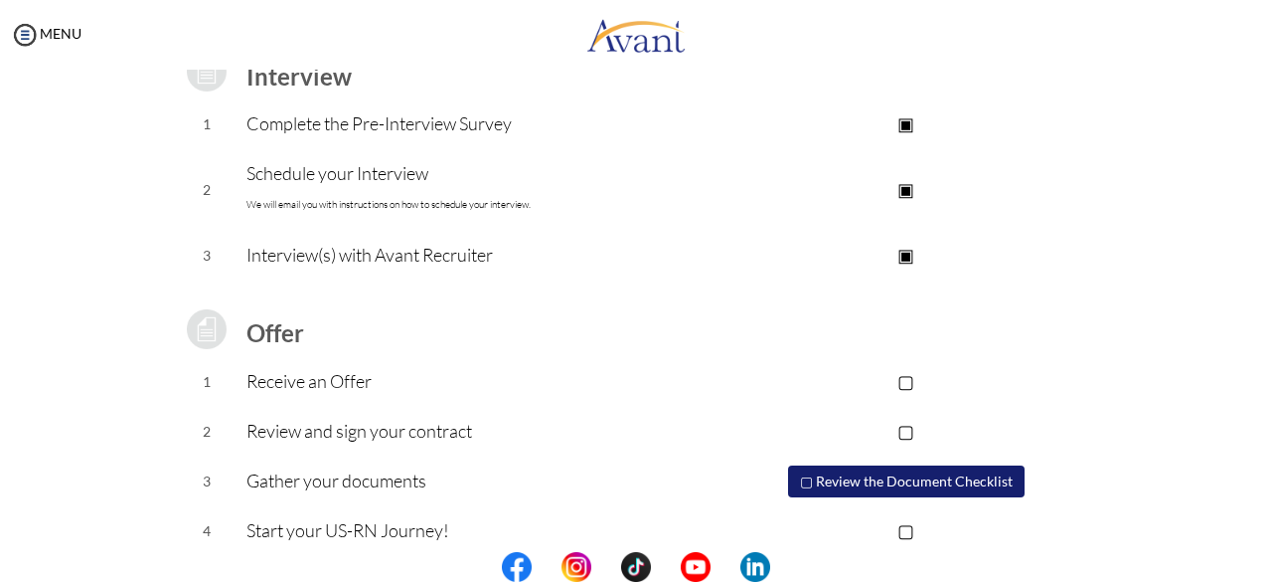
scroll to position [322, 0]
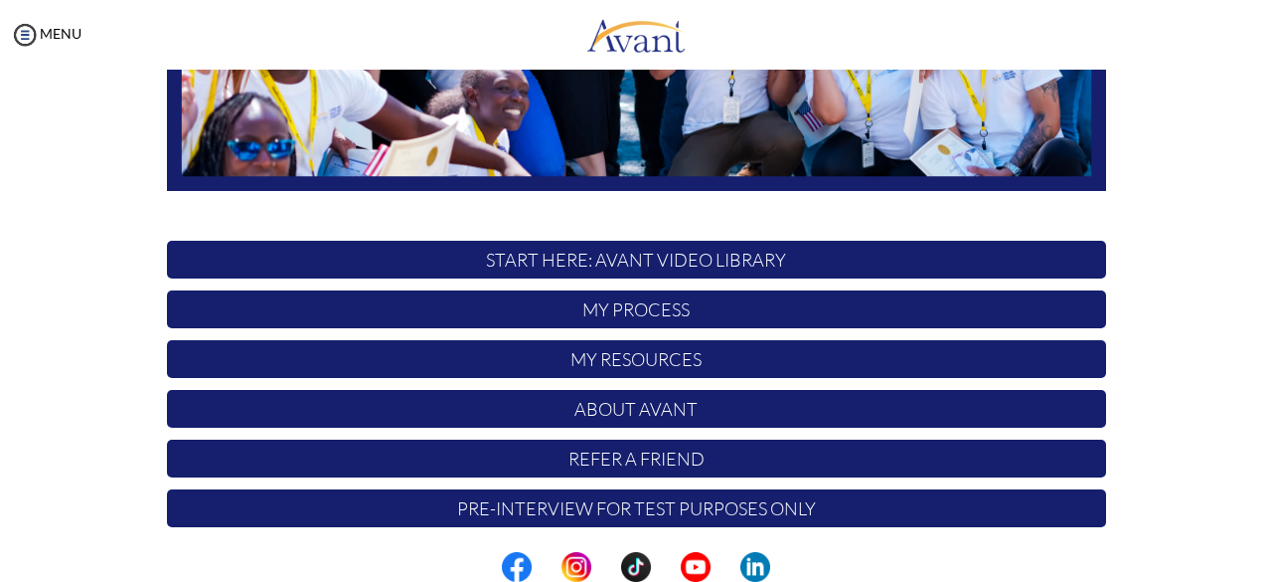
scroll to position [523, 0]
